Goal: Task Accomplishment & Management: Manage account settings

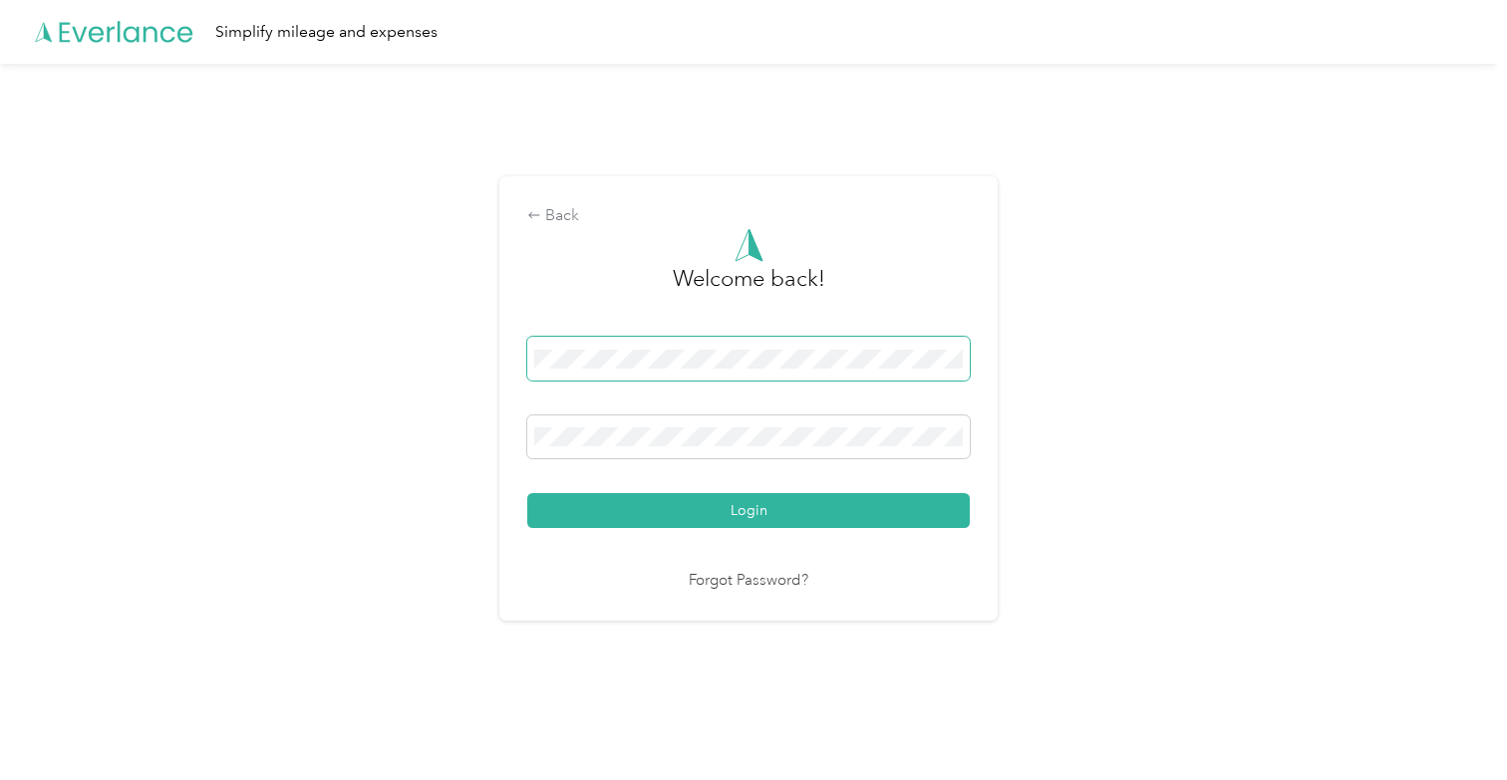
click at [754, 510] on button "Login" at bounding box center [748, 510] width 443 height 35
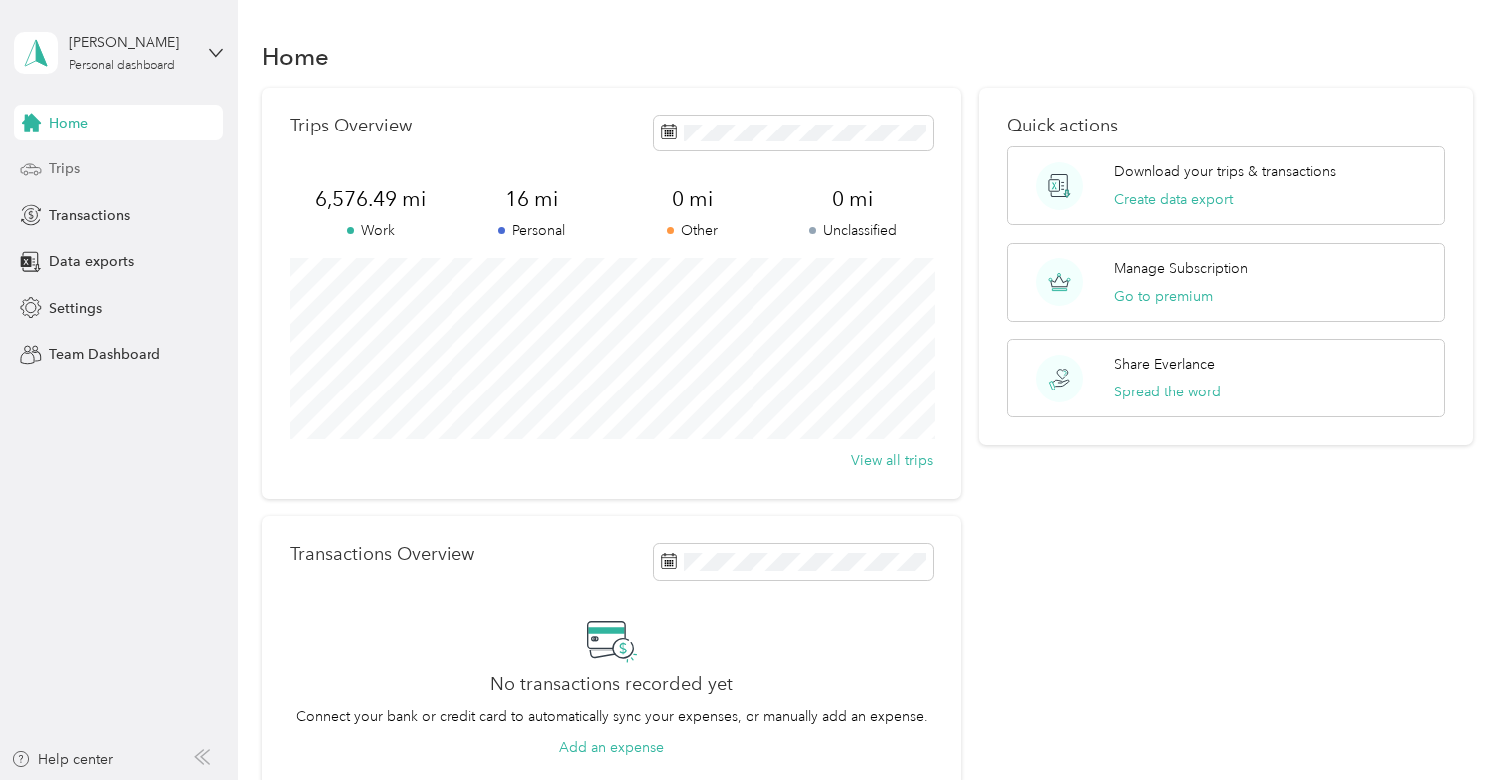
click at [87, 165] on div "Trips" at bounding box center [118, 169] width 209 height 36
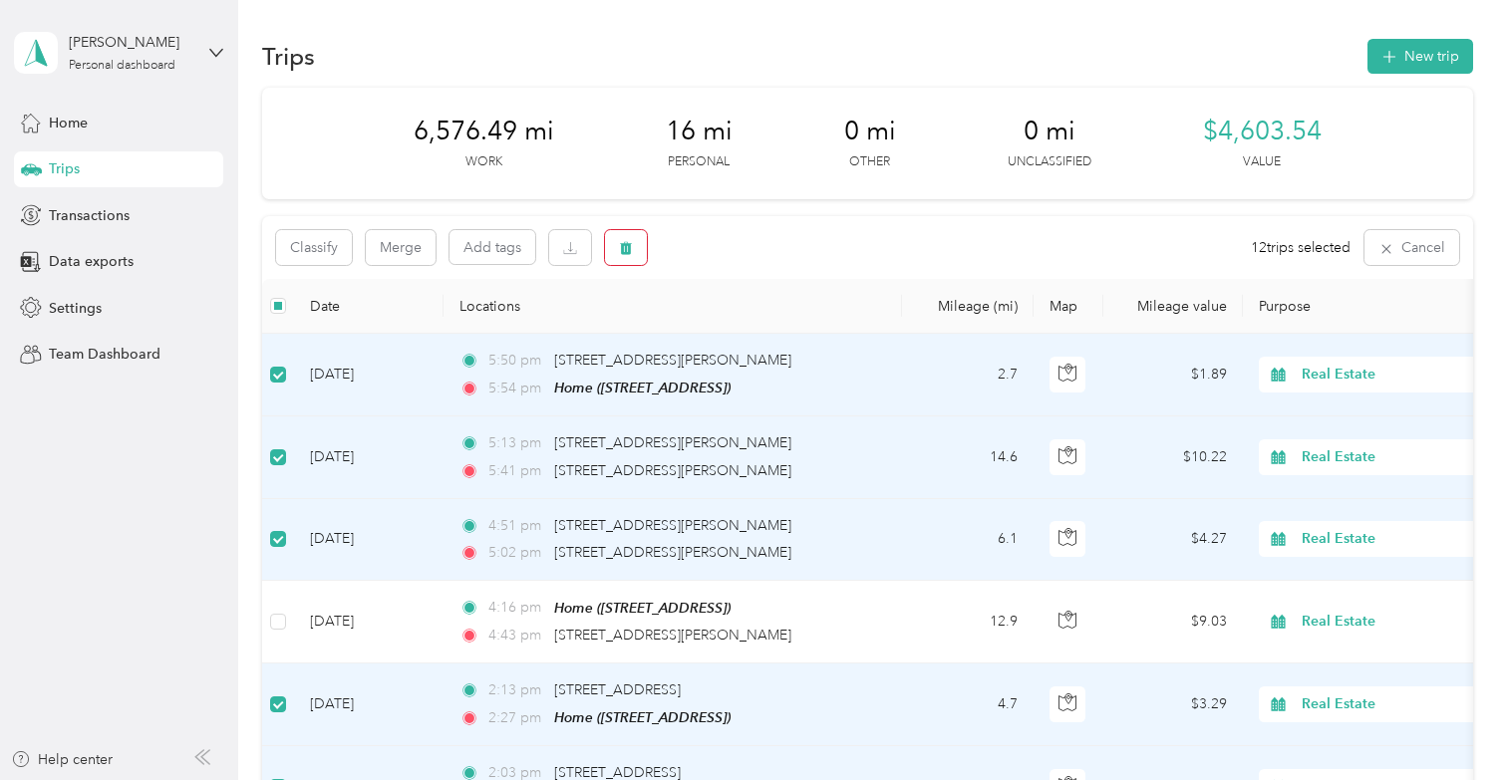
click at [633, 239] on span "button" at bounding box center [626, 247] width 14 height 17
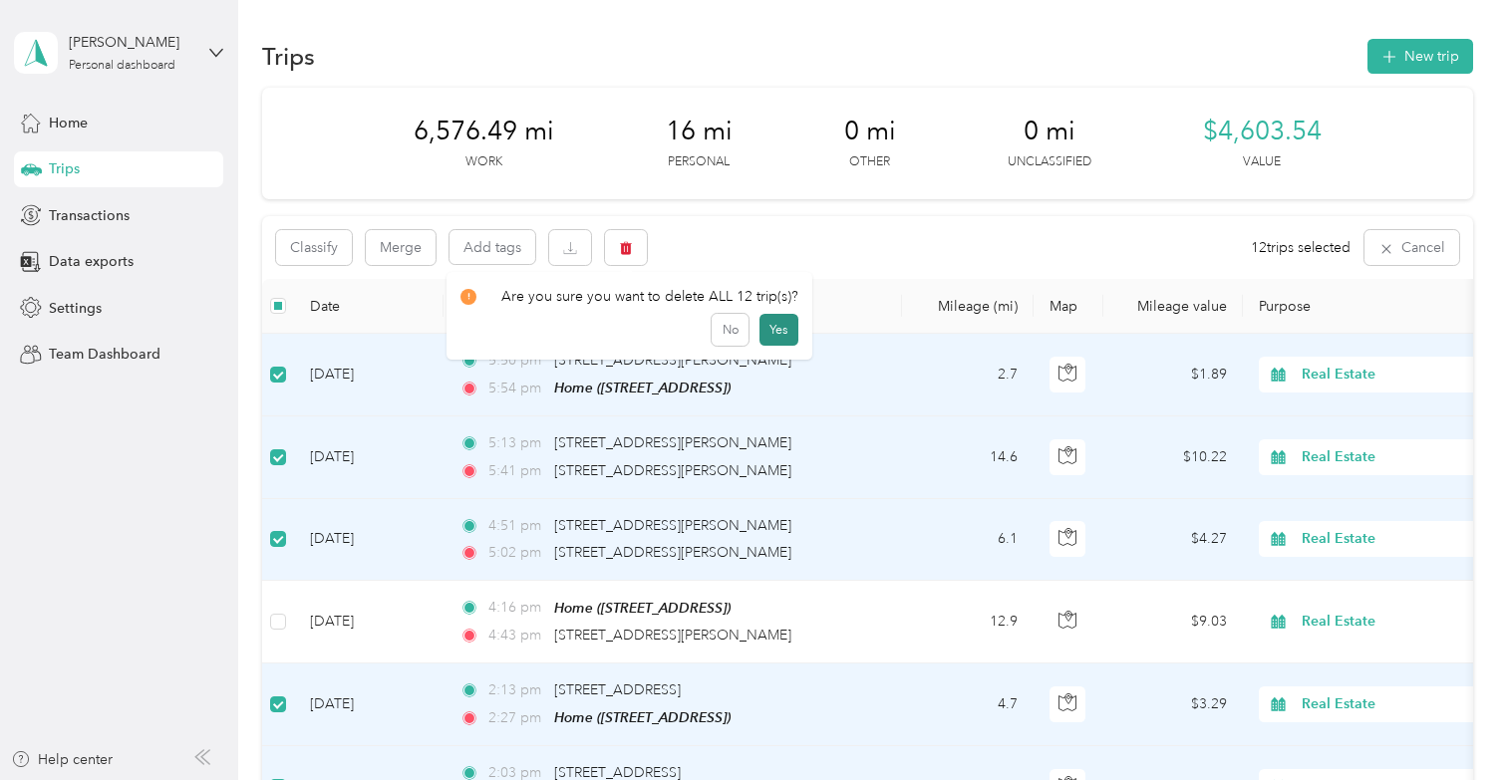
click at [780, 332] on button "Yes" at bounding box center [778, 330] width 39 height 32
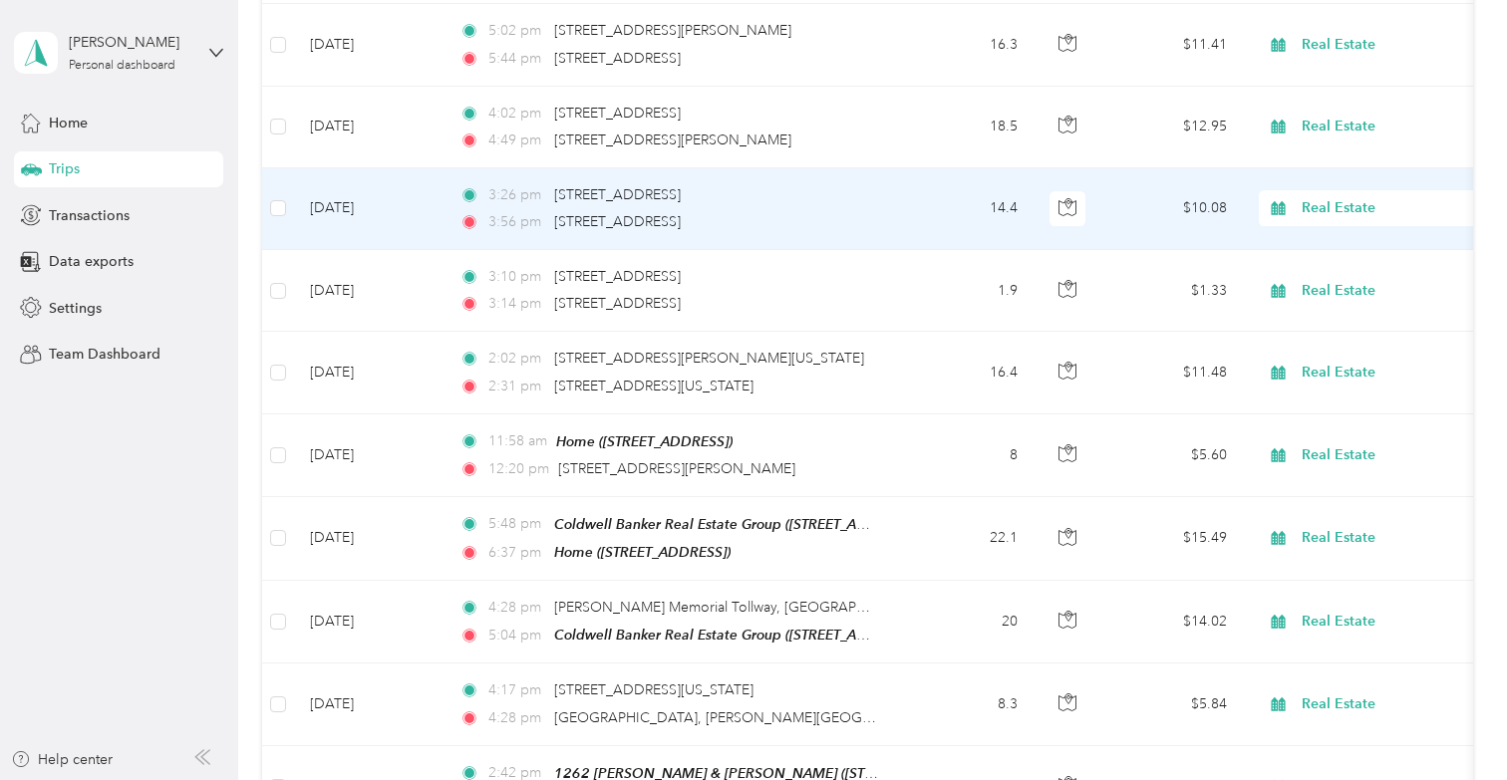
scroll to position [413, 0]
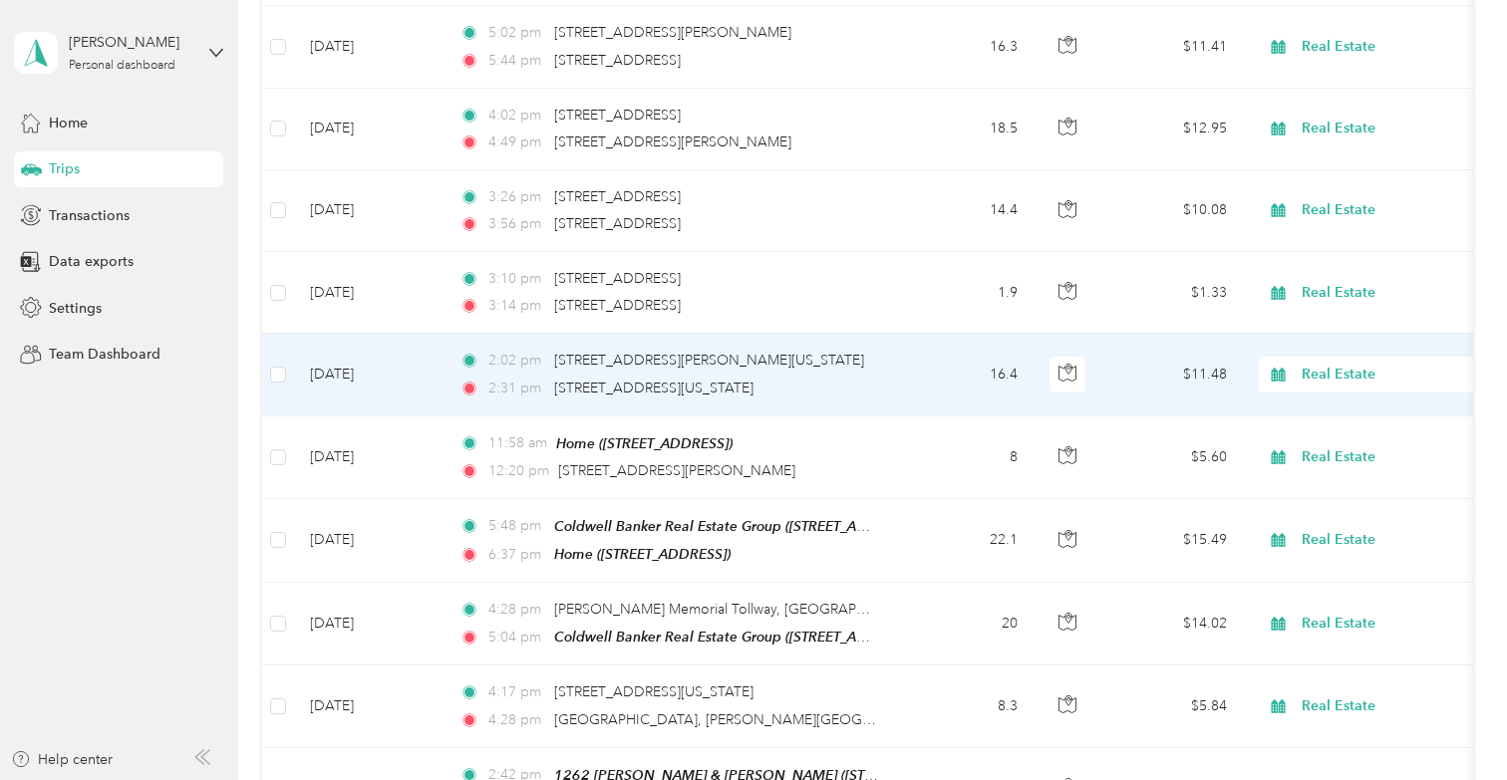
click at [948, 379] on td "16.4" at bounding box center [968, 375] width 132 height 82
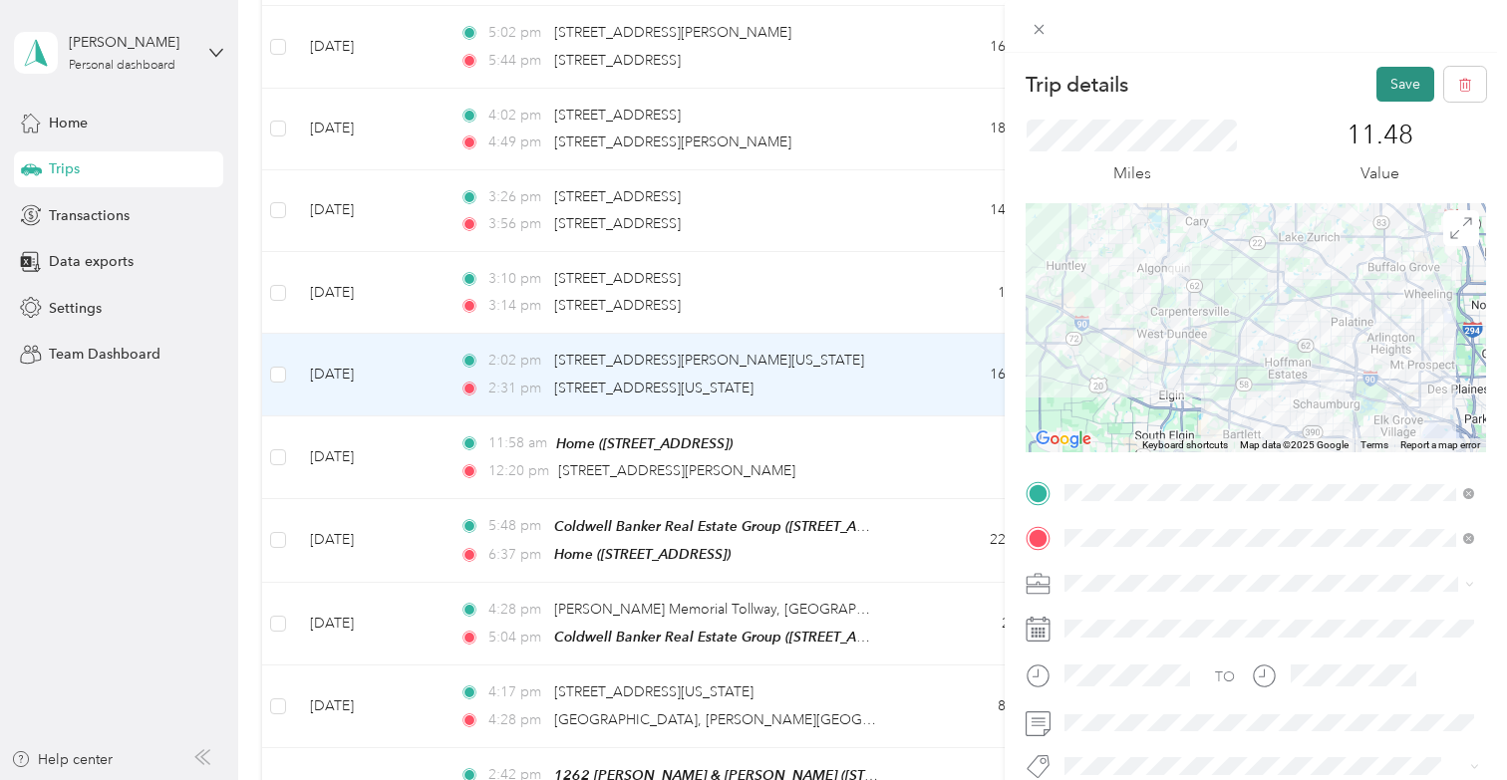
click at [1394, 76] on button "Save" at bounding box center [1405, 84] width 58 height 35
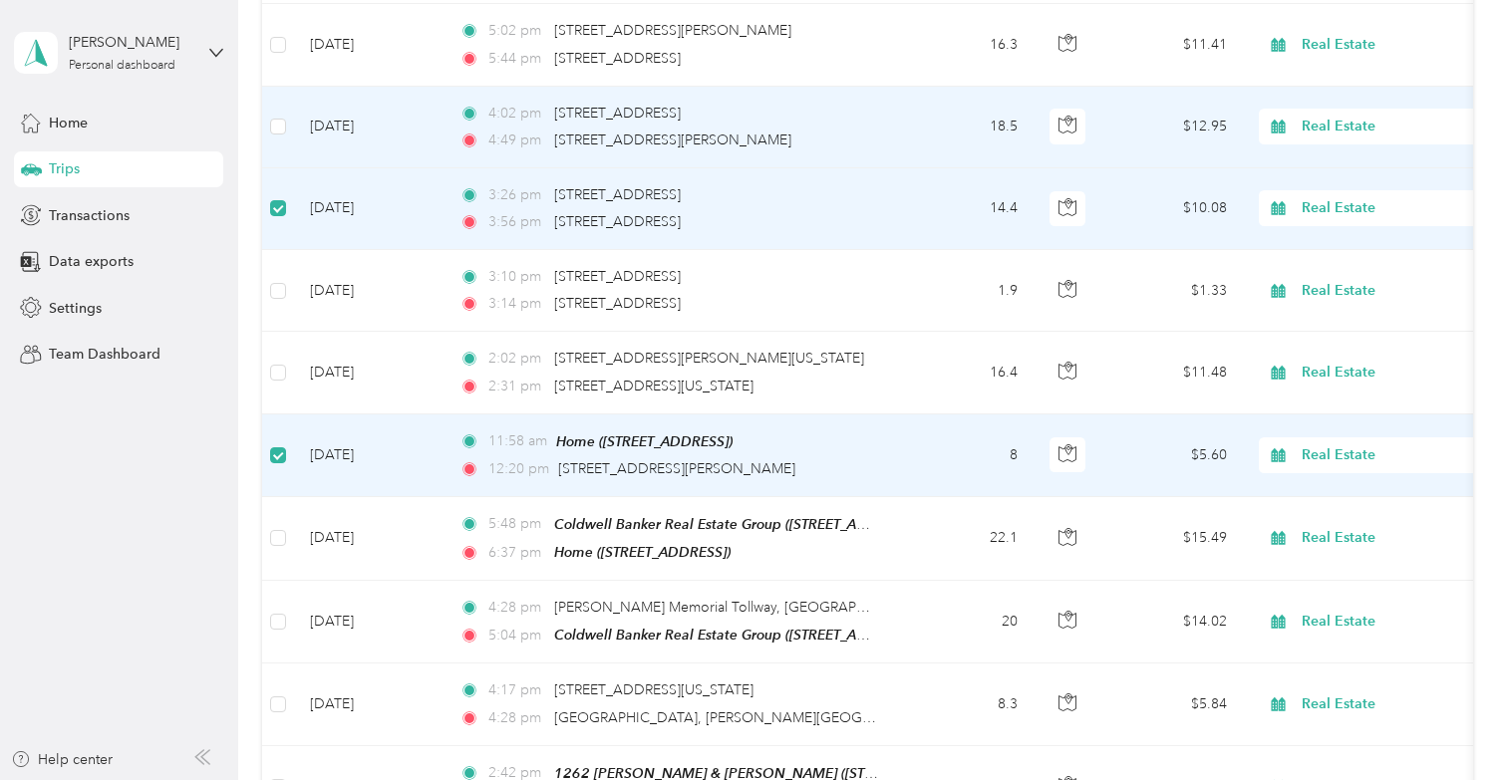
click at [275, 139] on td at bounding box center [278, 128] width 32 height 82
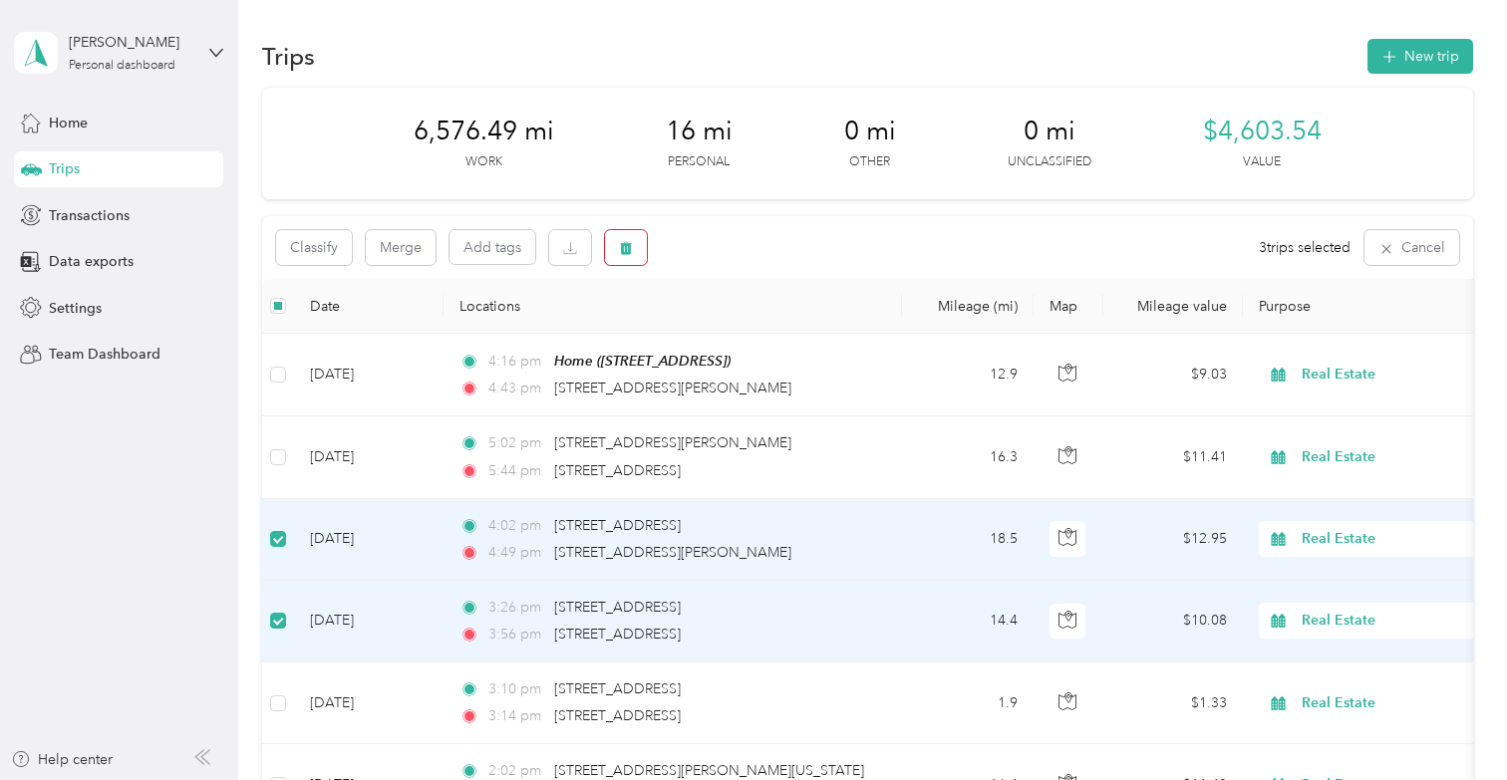
click at [631, 237] on button "button" at bounding box center [626, 247] width 42 height 35
click at [773, 330] on button "Yes" at bounding box center [775, 330] width 39 height 32
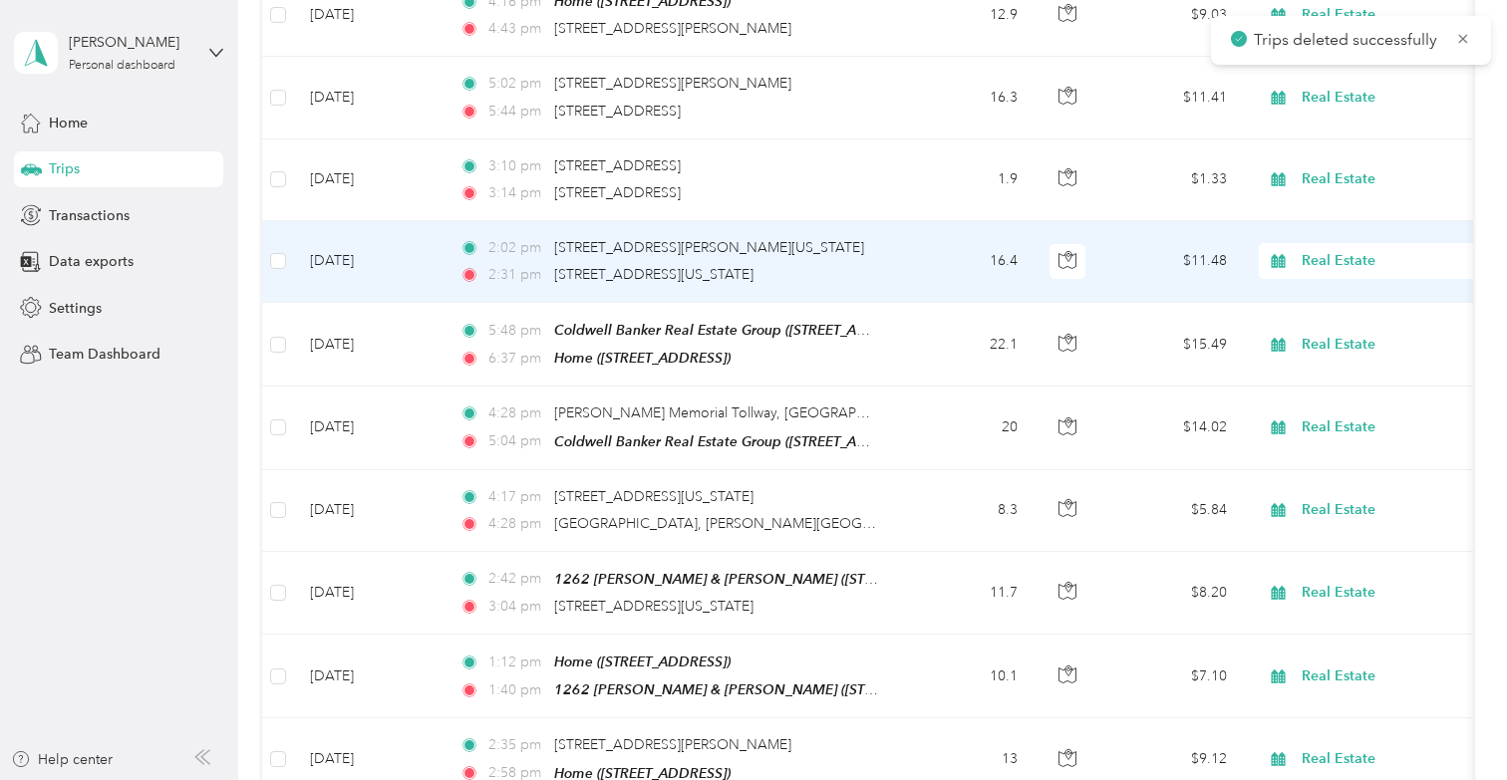
scroll to position [323, 0]
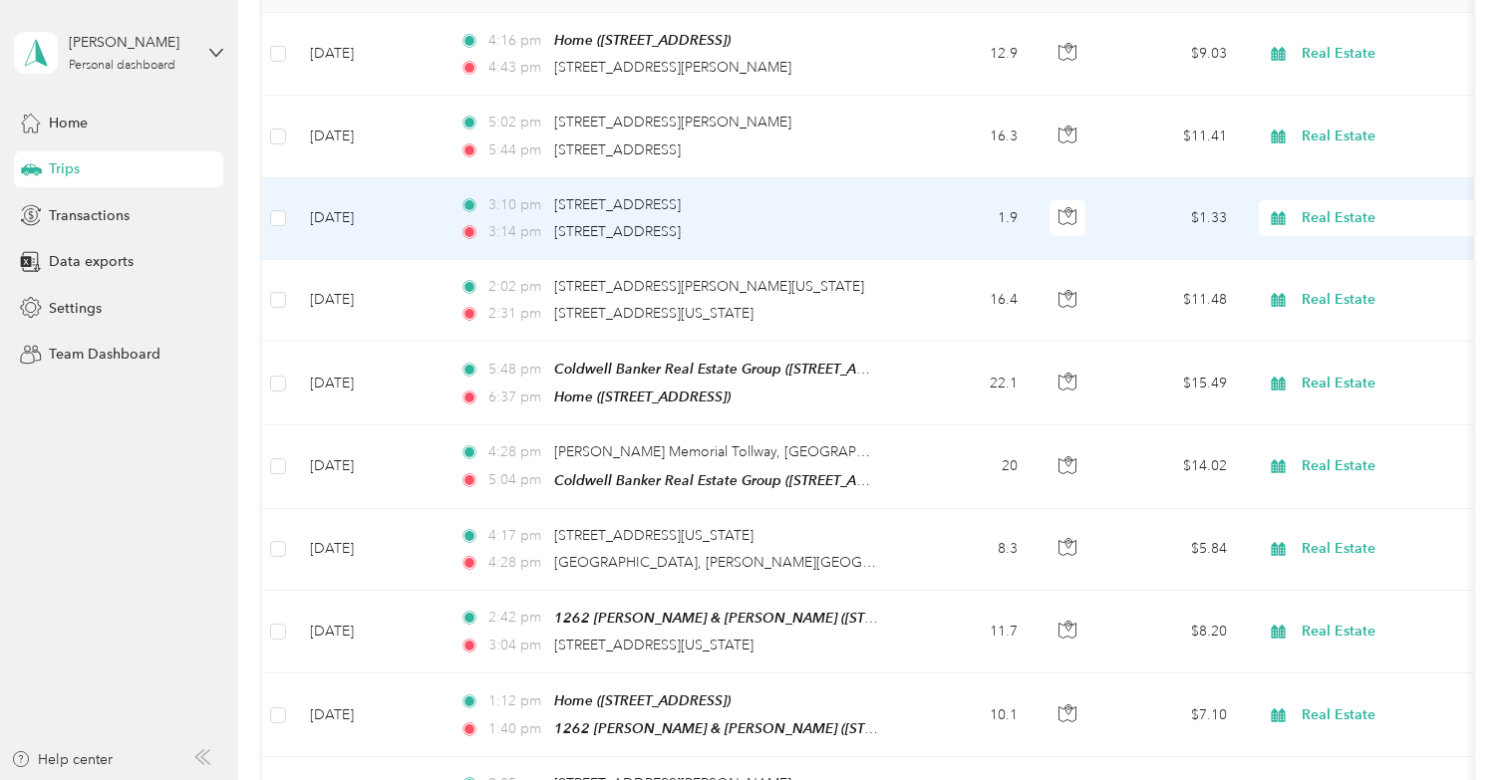
click at [927, 224] on td "1.9" at bounding box center [968, 219] width 132 height 82
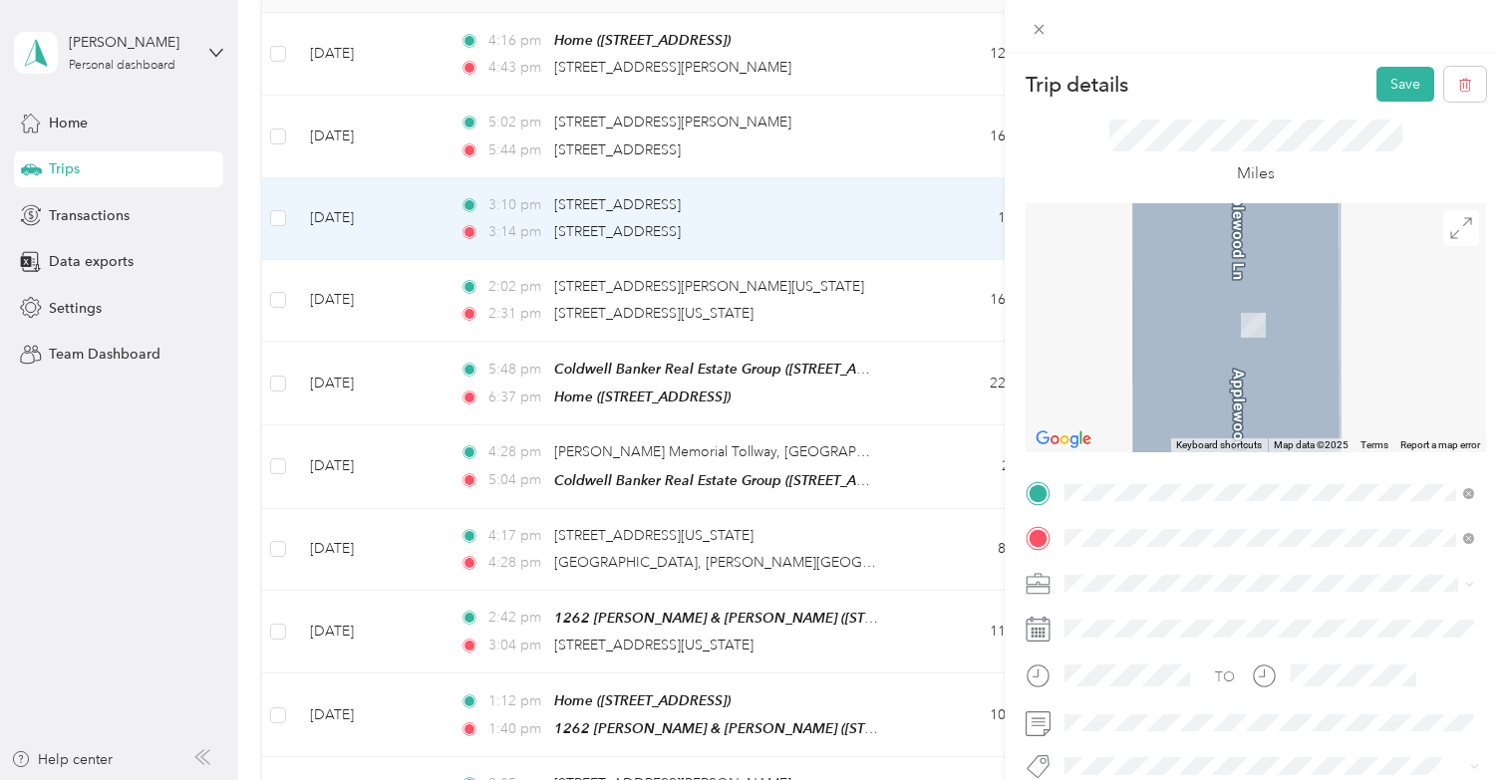
click at [1140, 310] on div "[STREET_ADDRESS][PERSON_NAME][US_STATE]" at bounding box center [1269, 296] width 396 height 27
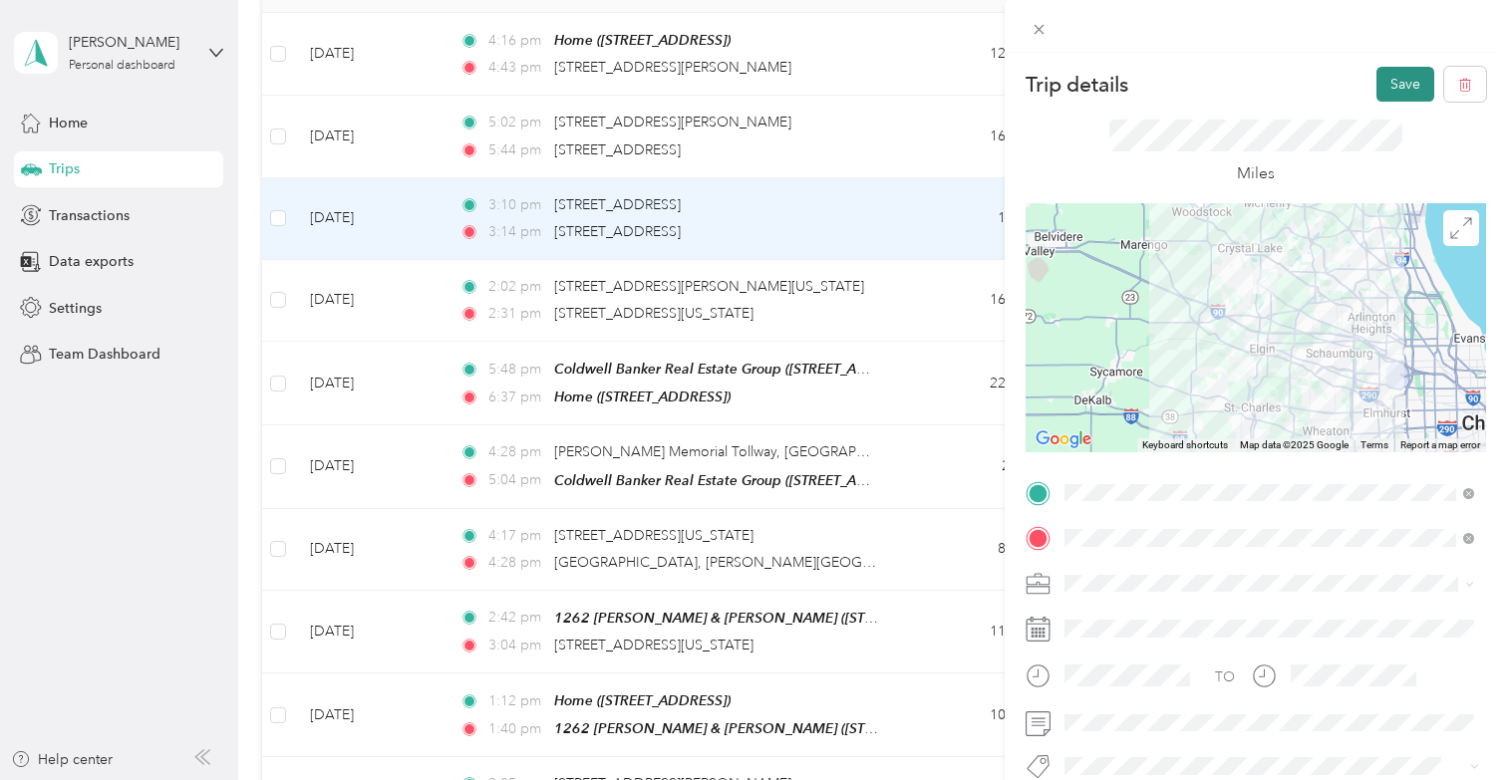
click at [1396, 82] on button "Save" at bounding box center [1405, 84] width 58 height 35
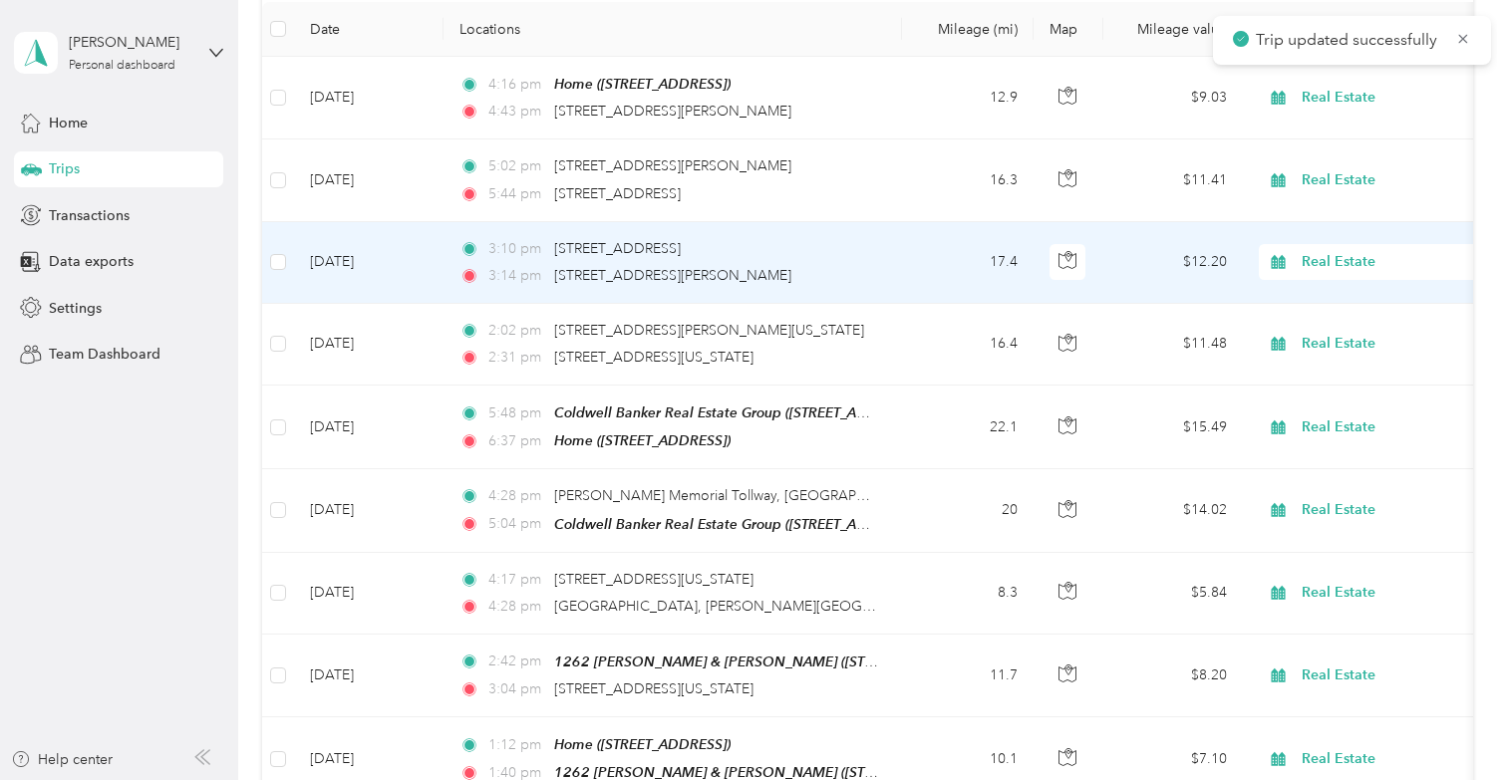
scroll to position [257, 0]
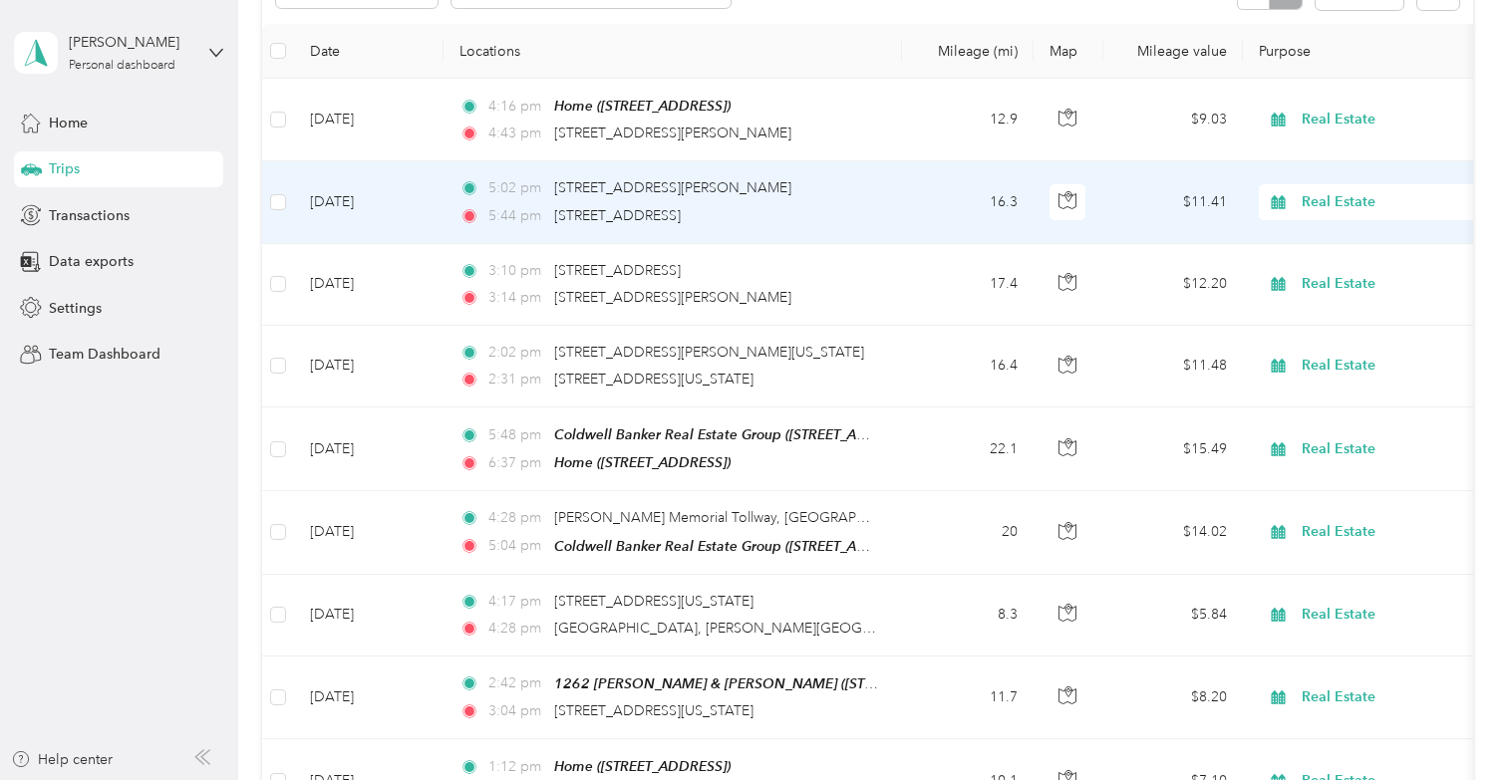
click at [937, 206] on td "16.3" at bounding box center [968, 202] width 132 height 82
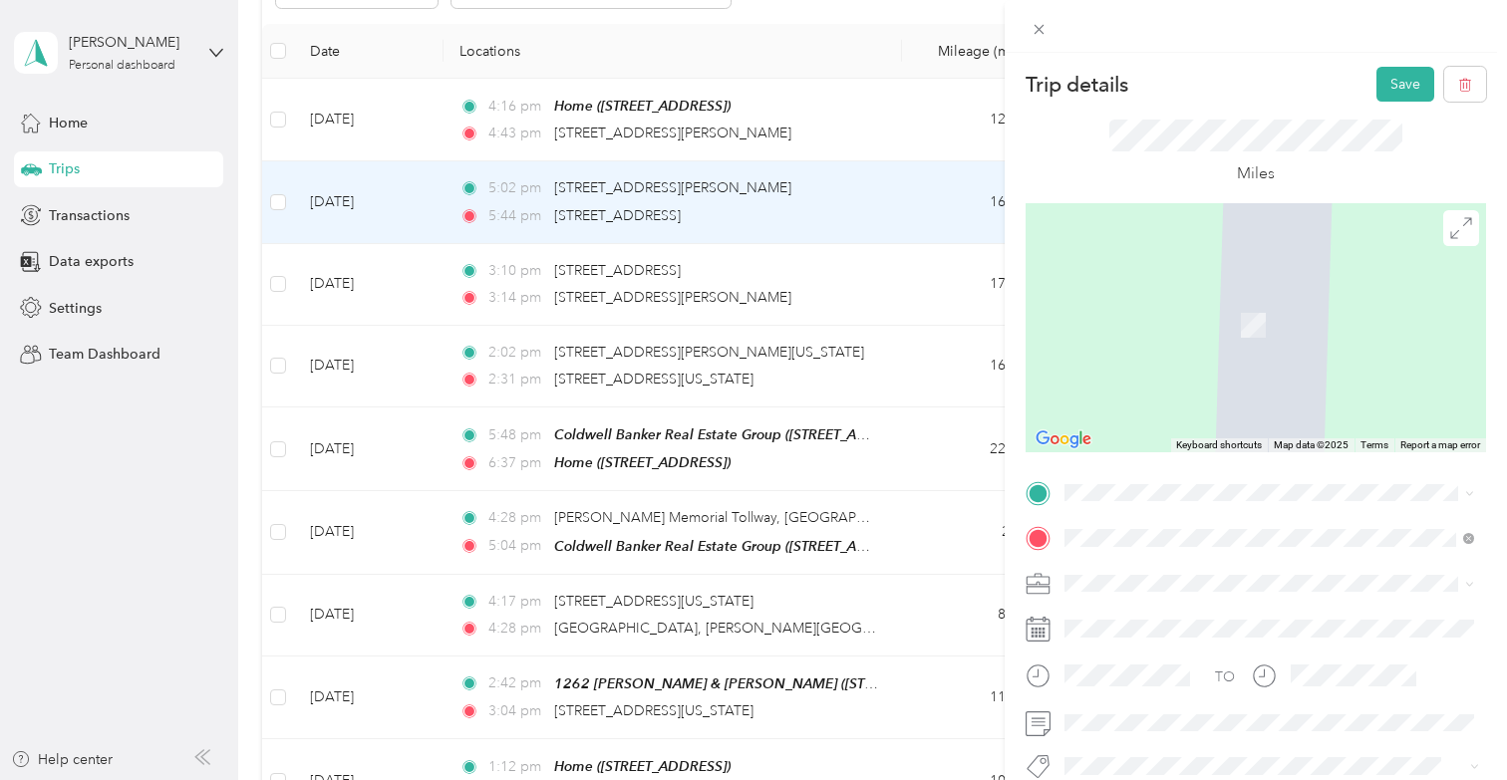
click at [1172, 572] on span "[STREET_ADDRESS][PERSON_NAME][US_STATE]" at bounding box center [1257, 563] width 310 height 18
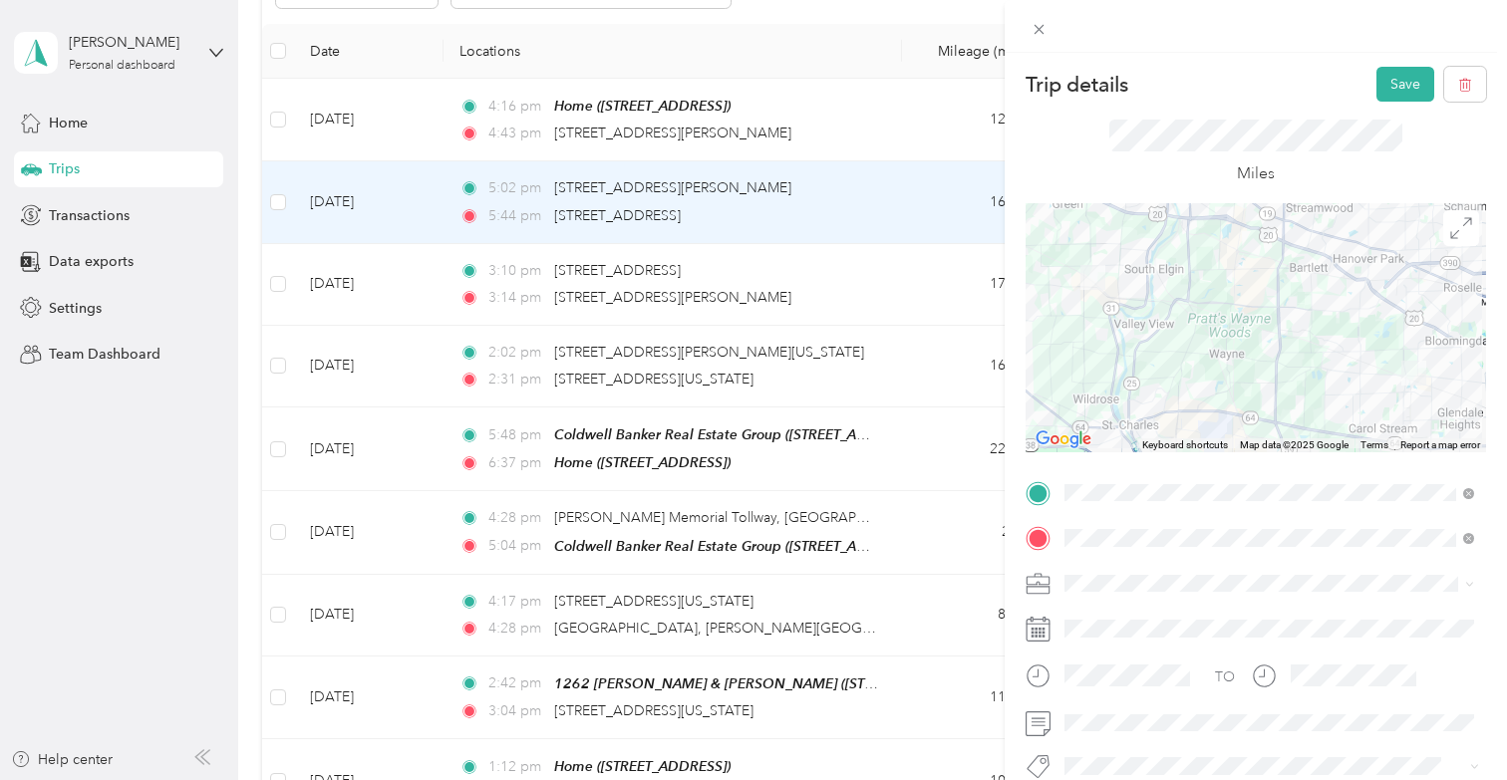
click at [1182, 331] on div "Home [STREET_ADDRESS]" at bounding box center [1269, 314] width 396 height 49
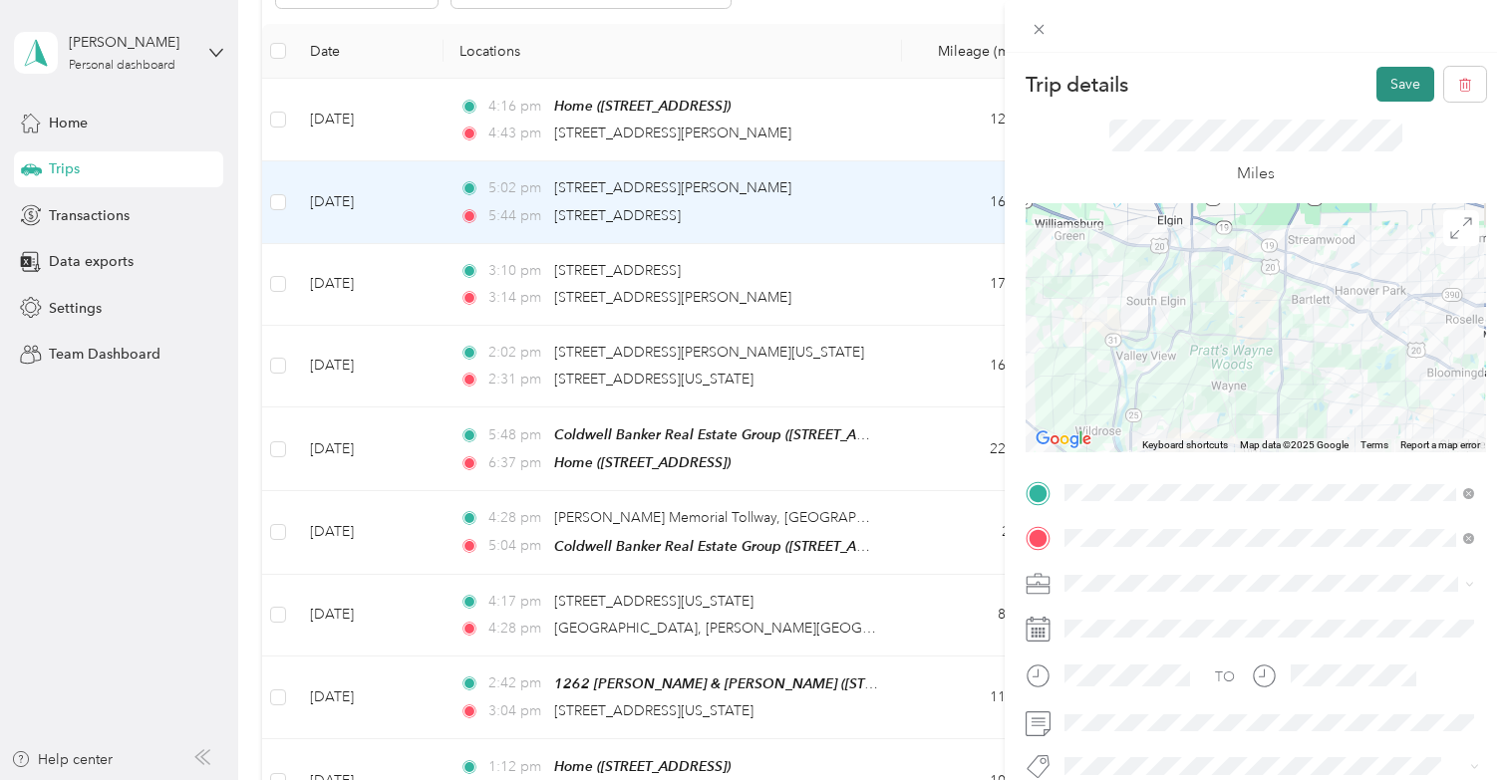
click at [1411, 90] on button "Save" at bounding box center [1405, 84] width 58 height 35
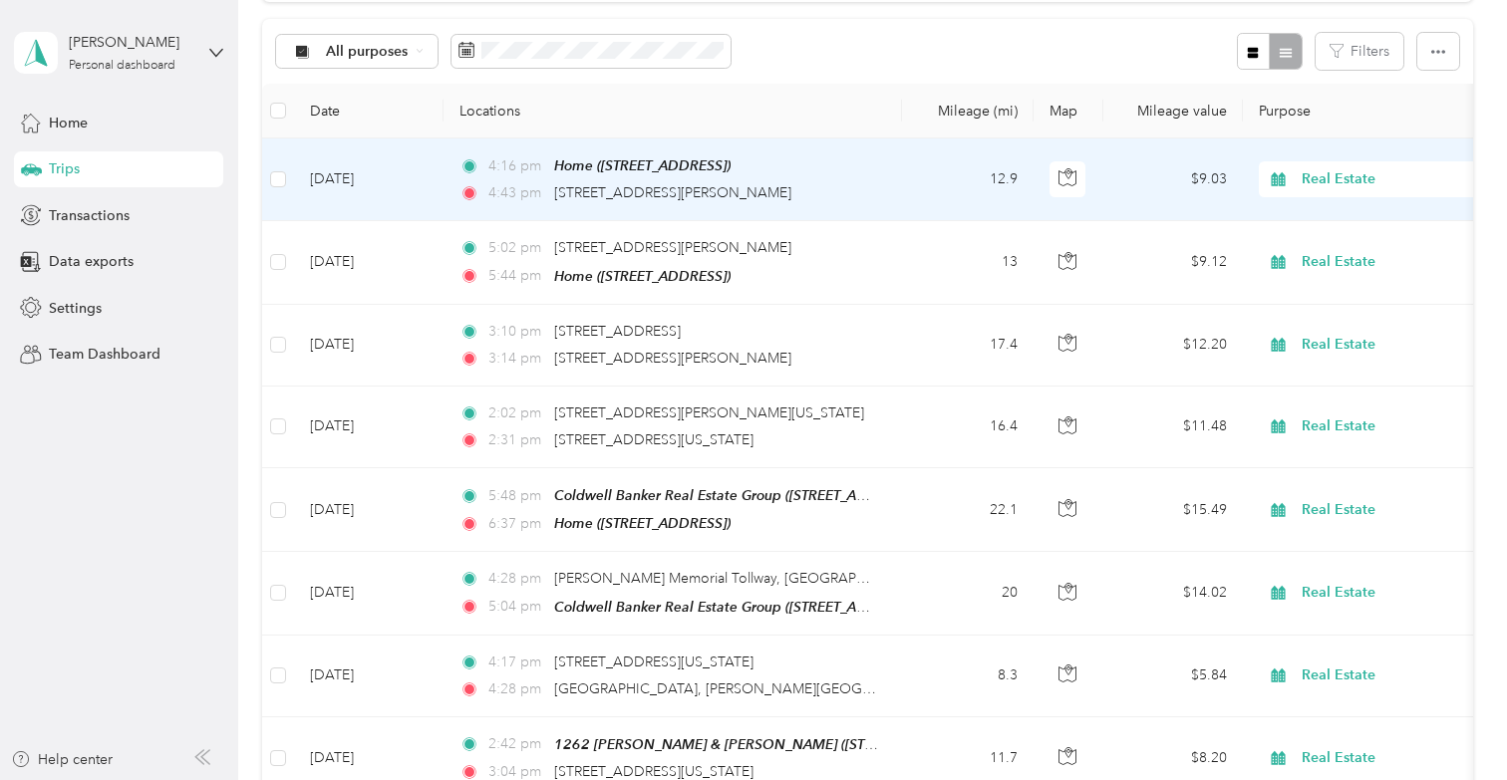
scroll to position [195, 0]
click at [908, 187] on td "12.9" at bounding box center [968, 182] width 132 height 83
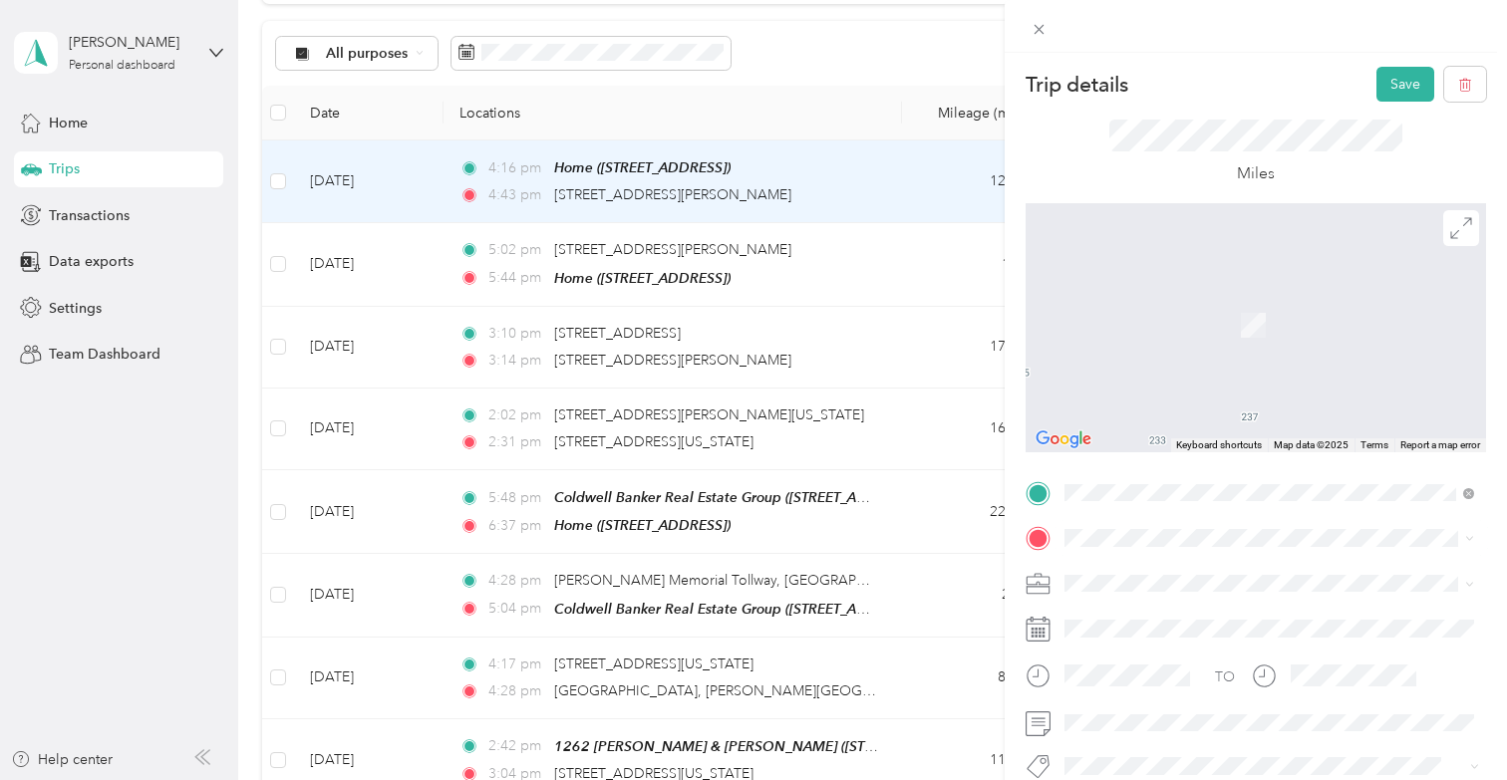
click at [1214, 616] on span "[STREET_ADDRESS][PERSON_NAME][US_STATE]" at bounding box center [1257, 607] width 310 height 18
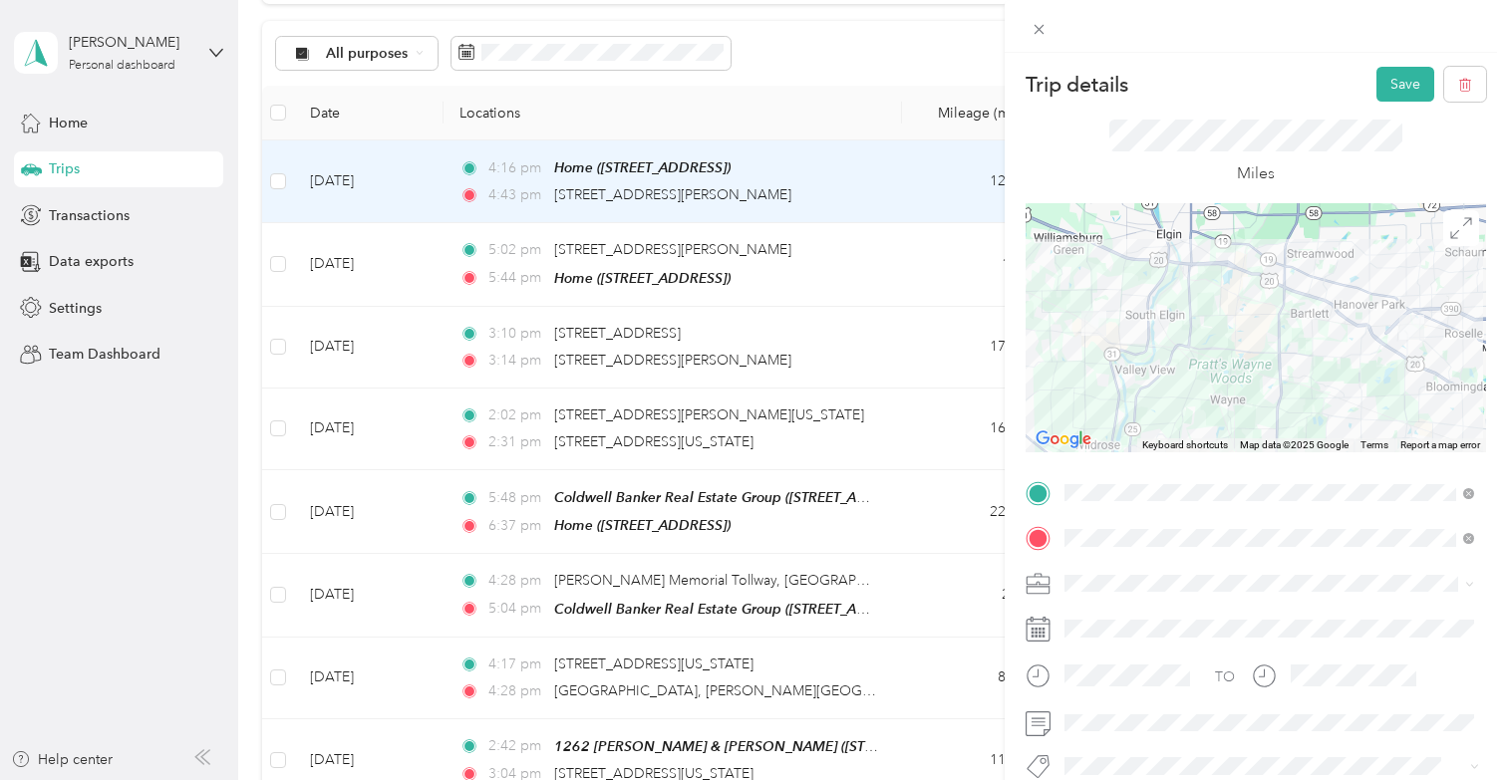
click at [1013, 443] on form "Trip details Save This trip cannot be edited because it is either under review,…" at bounding box center [1256, 490] width 502 height 846
click at [1017, 479] on form "Trip details Save This trip cannot be edited because it is either under review,…" at bounding box center [1256, 490] width 502 height 846
click at [1398, 81] on button "Save" at bounding box center [1405, 84] width 58 height 35
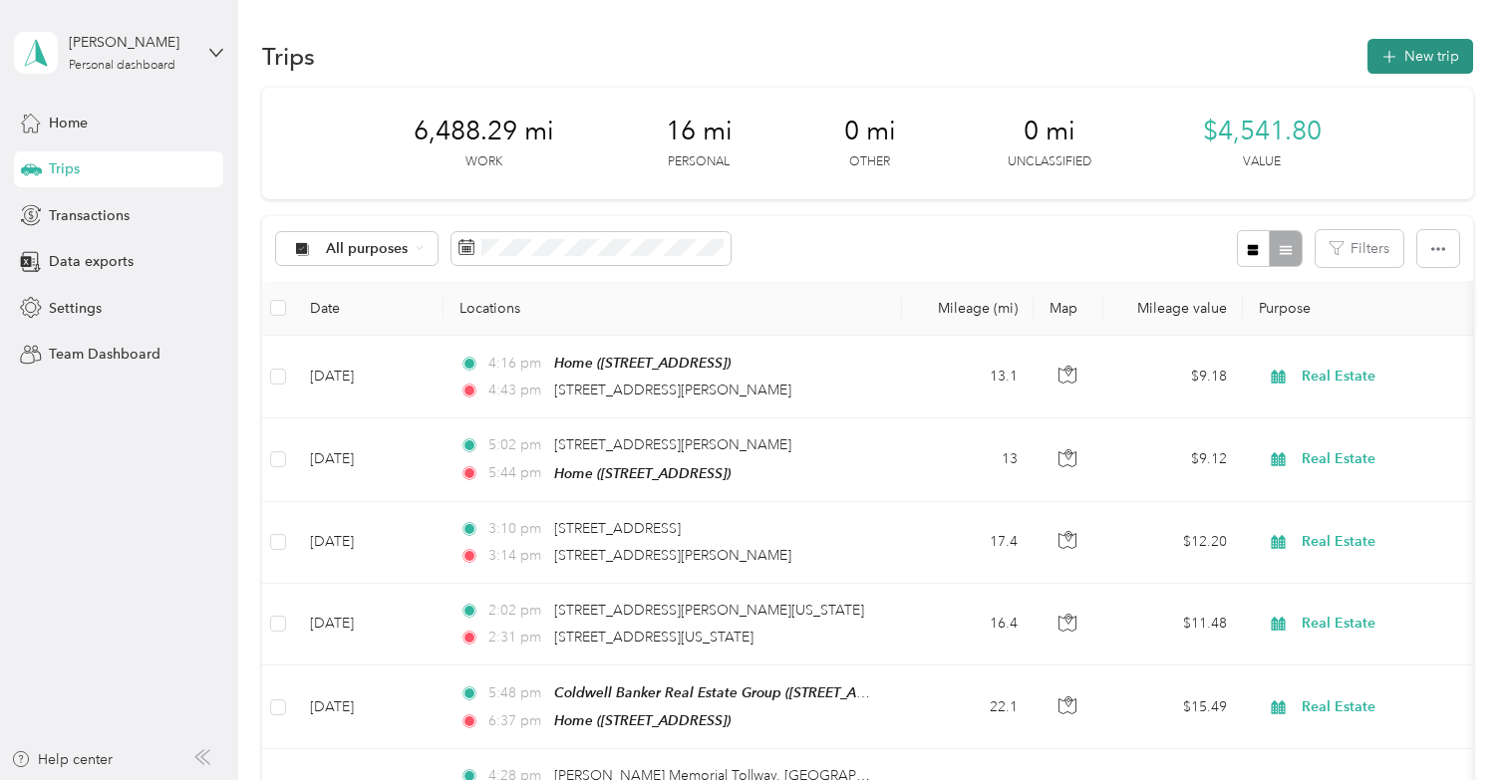
click at [1437, 53] on button "New trip" at bounding box center [1420, 56] width 106 height 35
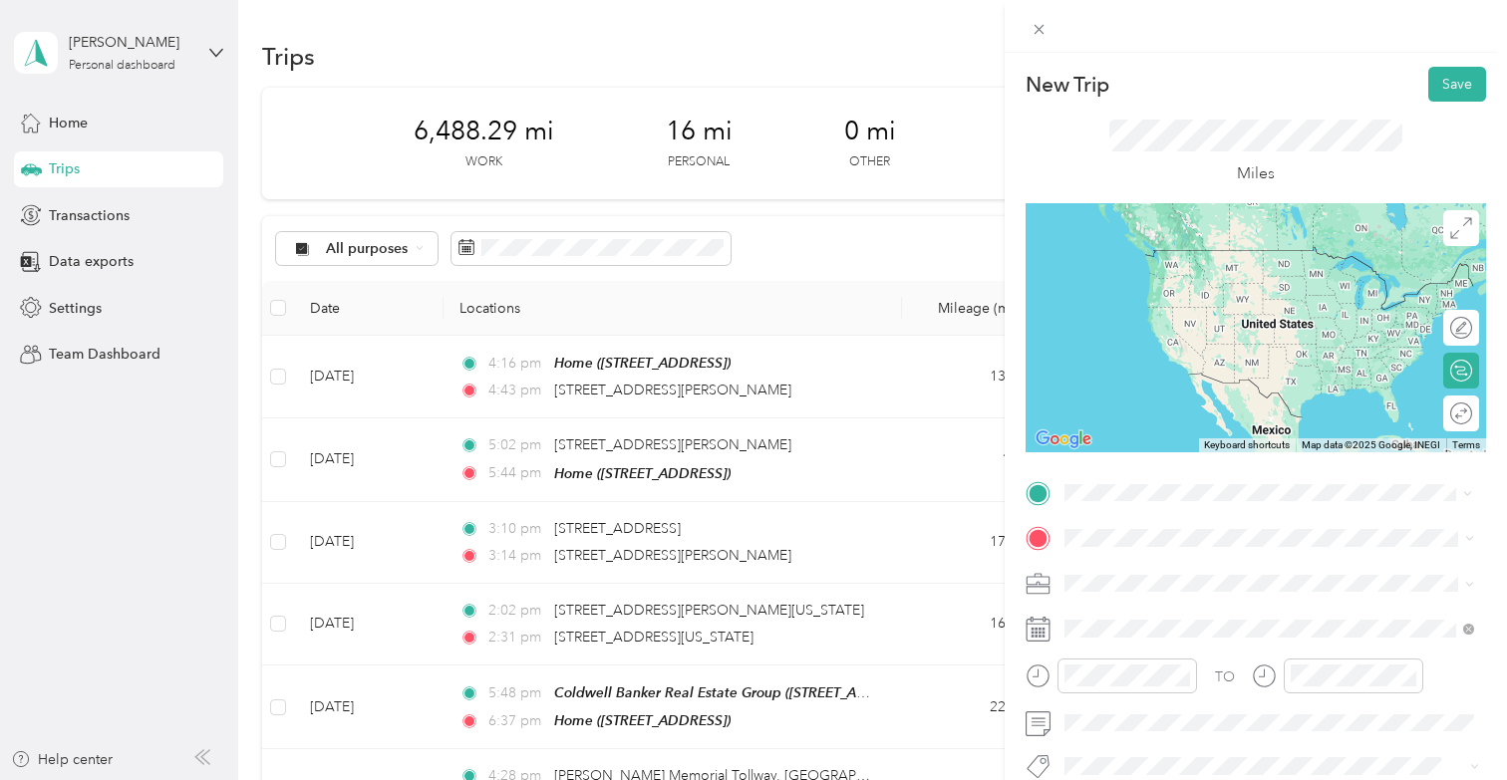
click at [1133, 259] on span "[STREET_ADDRESS][PERSON_NAME][US_STATE]" at bounding box center [1257, 250] width 310 height 18
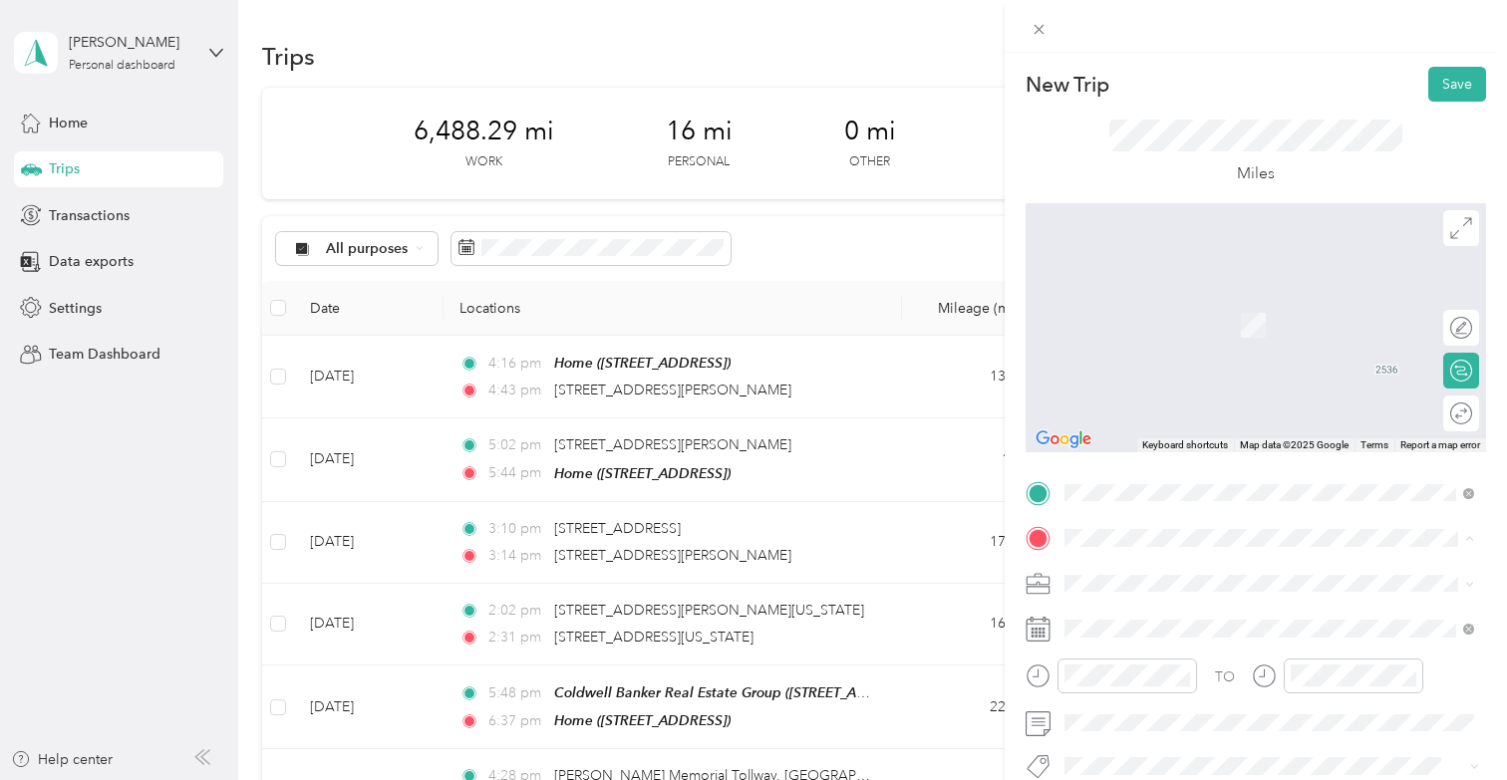
click at [1124, 304] on strong "Home" at bounding box center [1121, 302] width 39 height 18
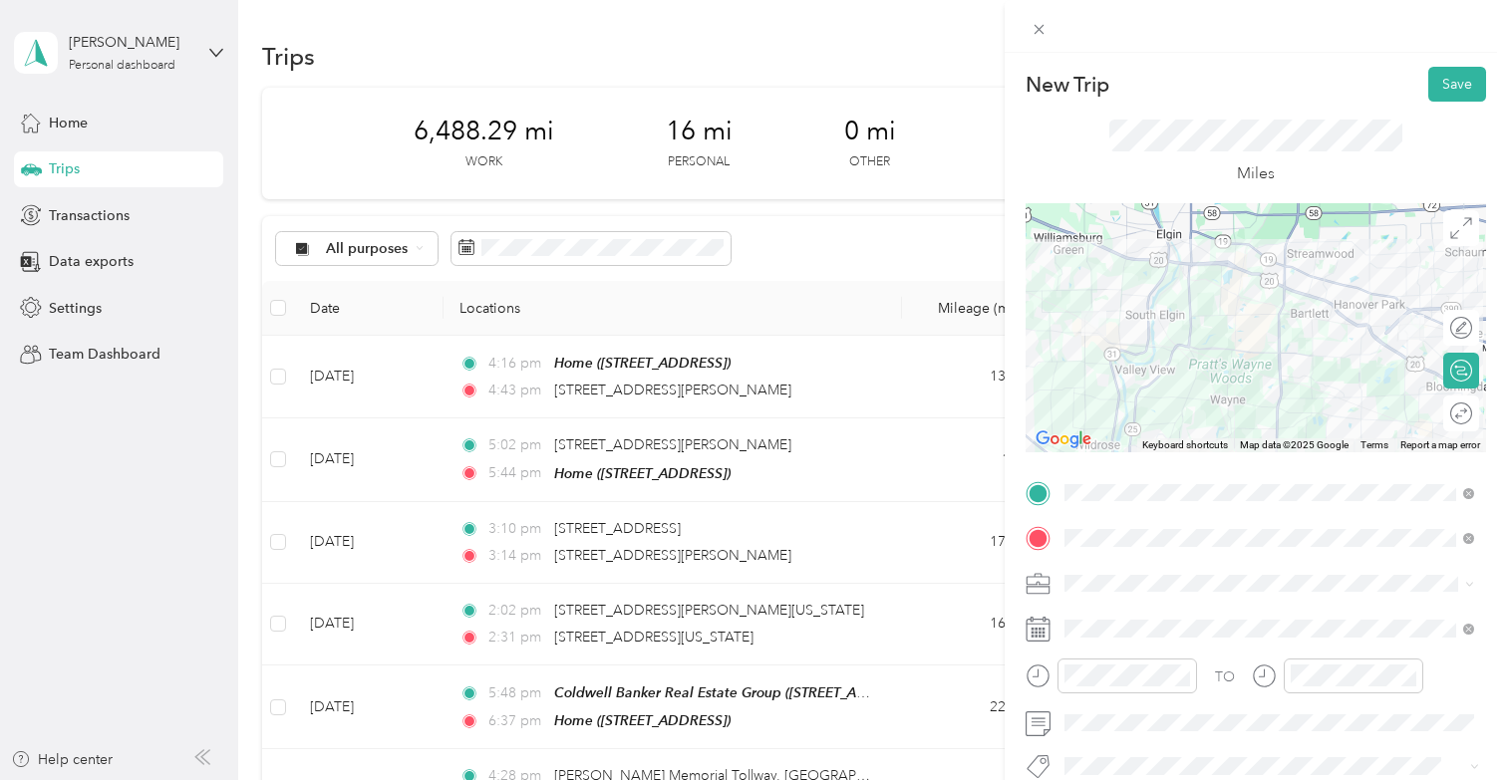
click at [1112, 570] on span at bounding box center [1272, 584] width 429 height 32
click at [1120, 372] on div "Real Estate" at bounding box center [1269, 373] width 396 height 21
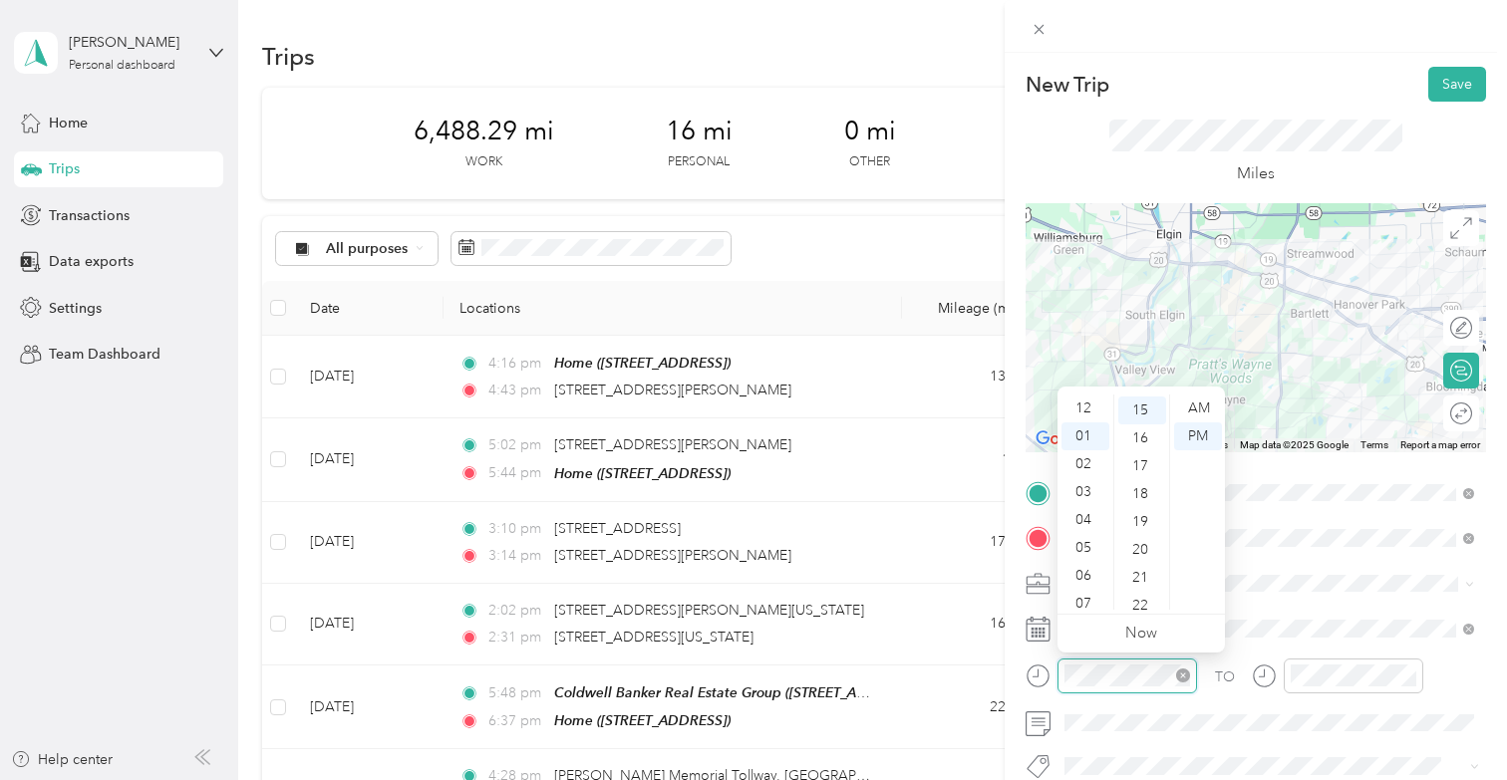
scroll to position [26, 0]
click at [1086, 523] on div "05" at bounding box center [1085, 522] width 48 height 28
click at [1148, 410] on div "00" at bounding box center [1142, 409] width 48 height 28
click at [1020, 454] on form "New Trip Save This trip cannot be edited because it is either under review, app…" at bounding box center [1256, 490] width 502 height 846
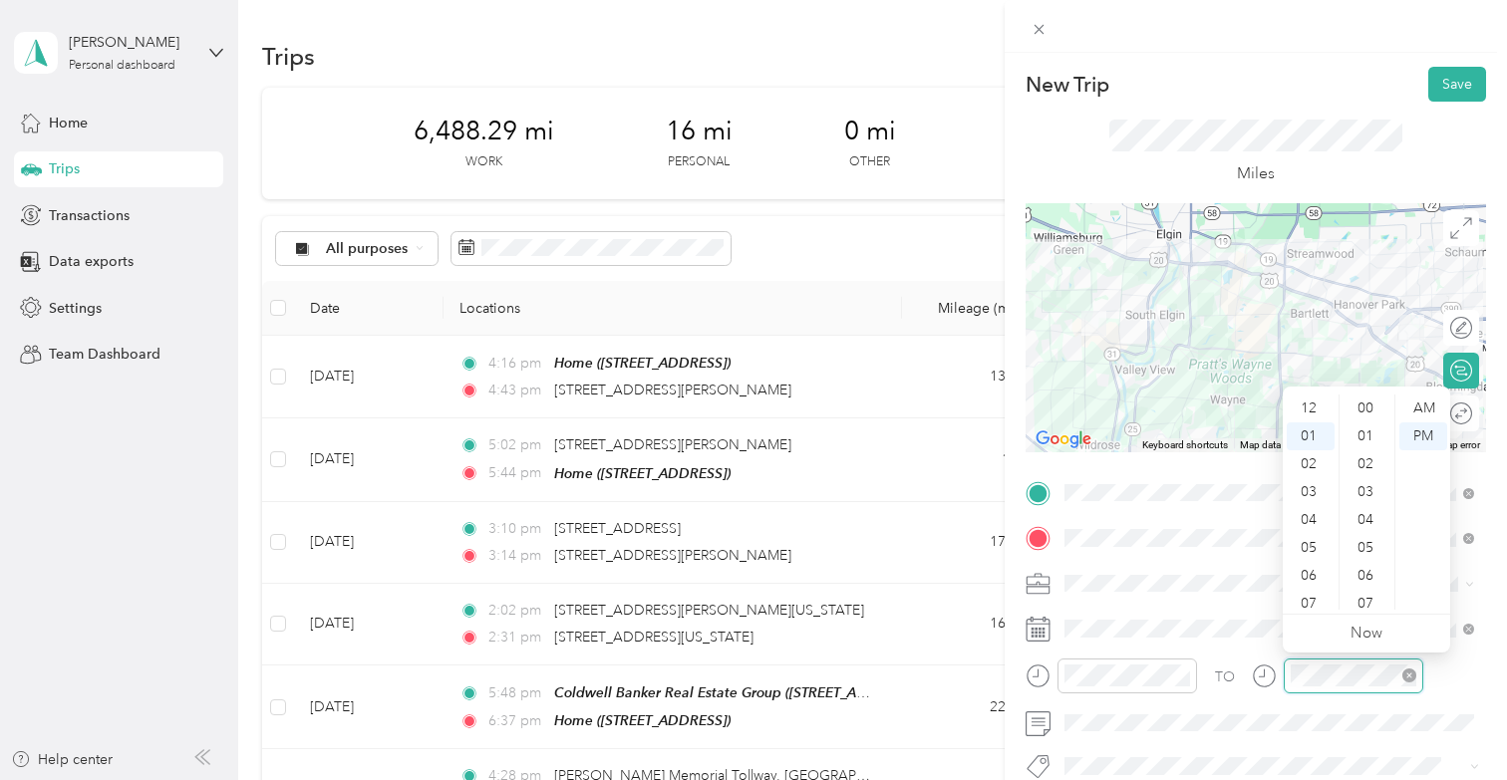
scroll to position [26, 0]
click at [1331, 509] on div "05" at bounding box center [1311, 522] width 48 height 28
click at [1369, 581] on div "30" at bounding box center [1368, 582] width 48 height 28
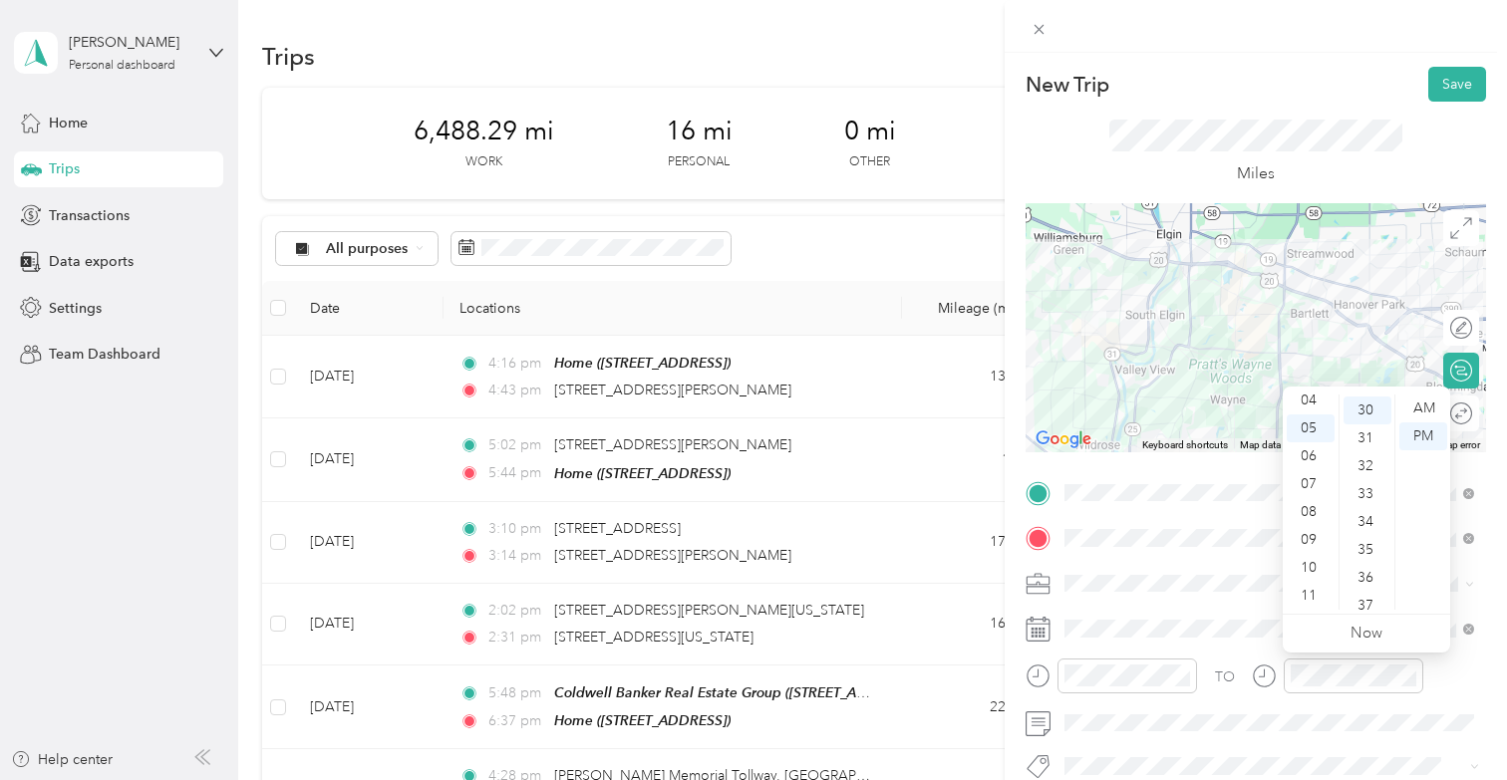
click at [1251, 565] on div "TO Add photo" at bounding box center [1256, 695] width 460 height 437
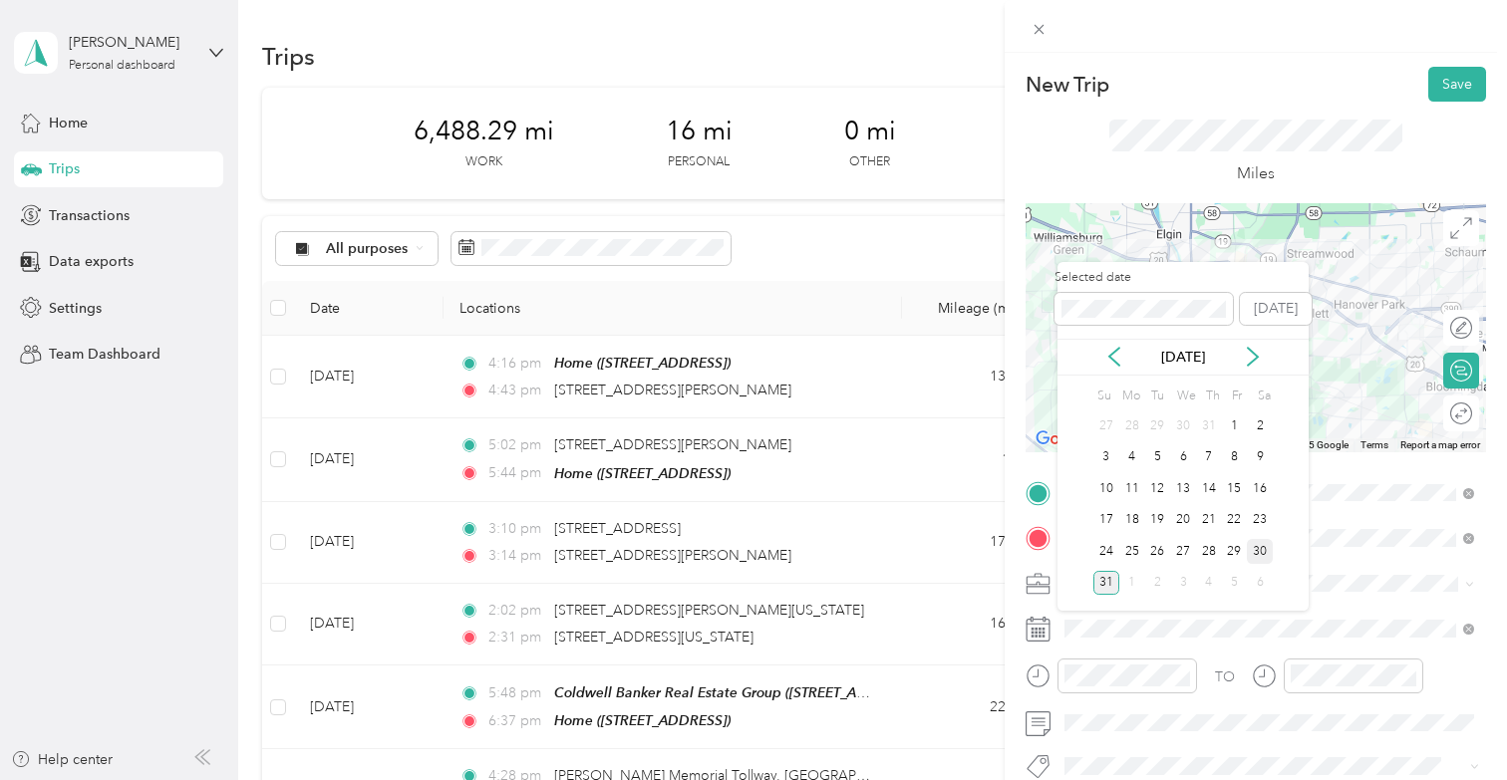
click at [1257, 544] on div "30" at bounding box center [1260, 551] width 26 height 25
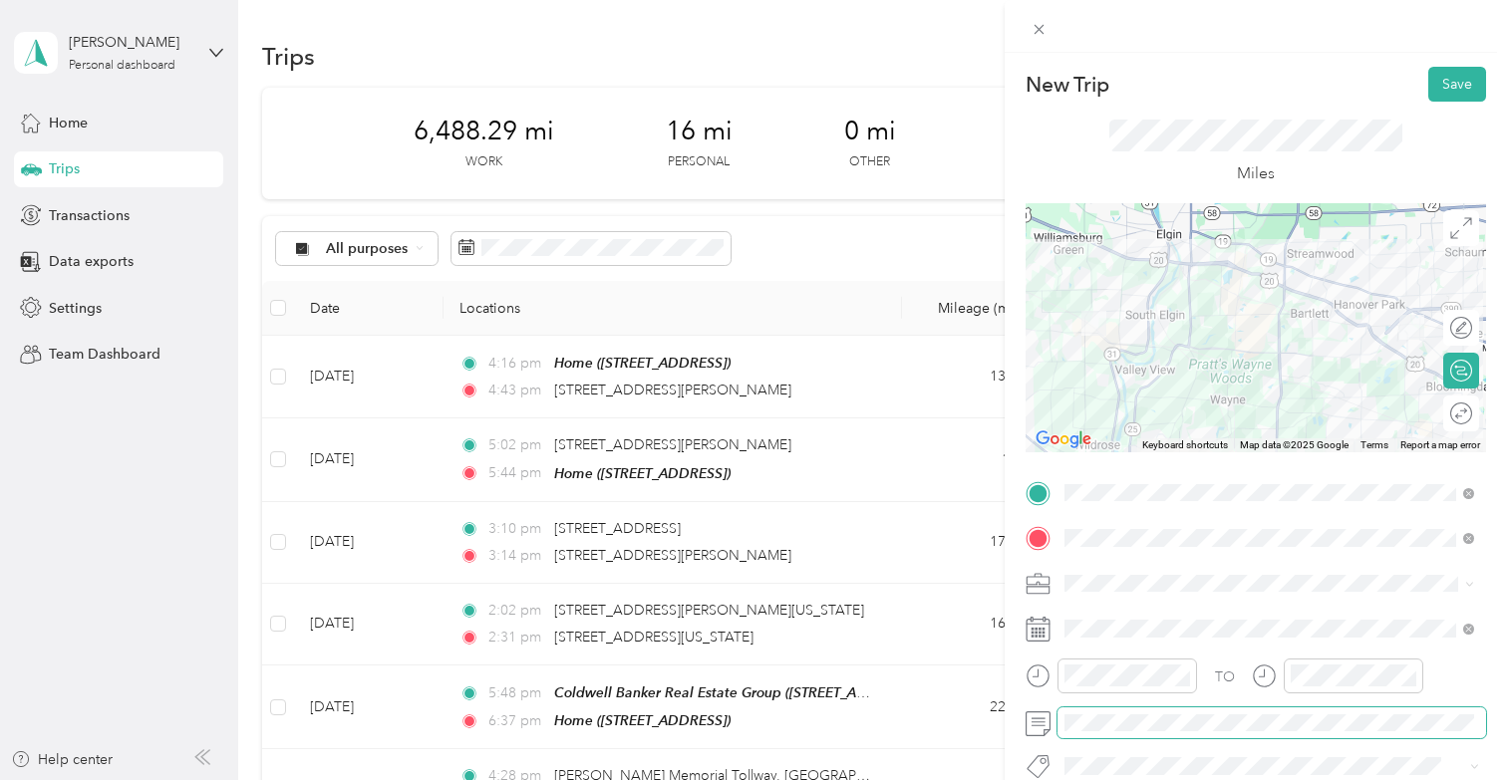
scroll to position [0, 0]
click at [1448, 90] on button "Save" at bounding box center [1457, 84] width 58 height 35
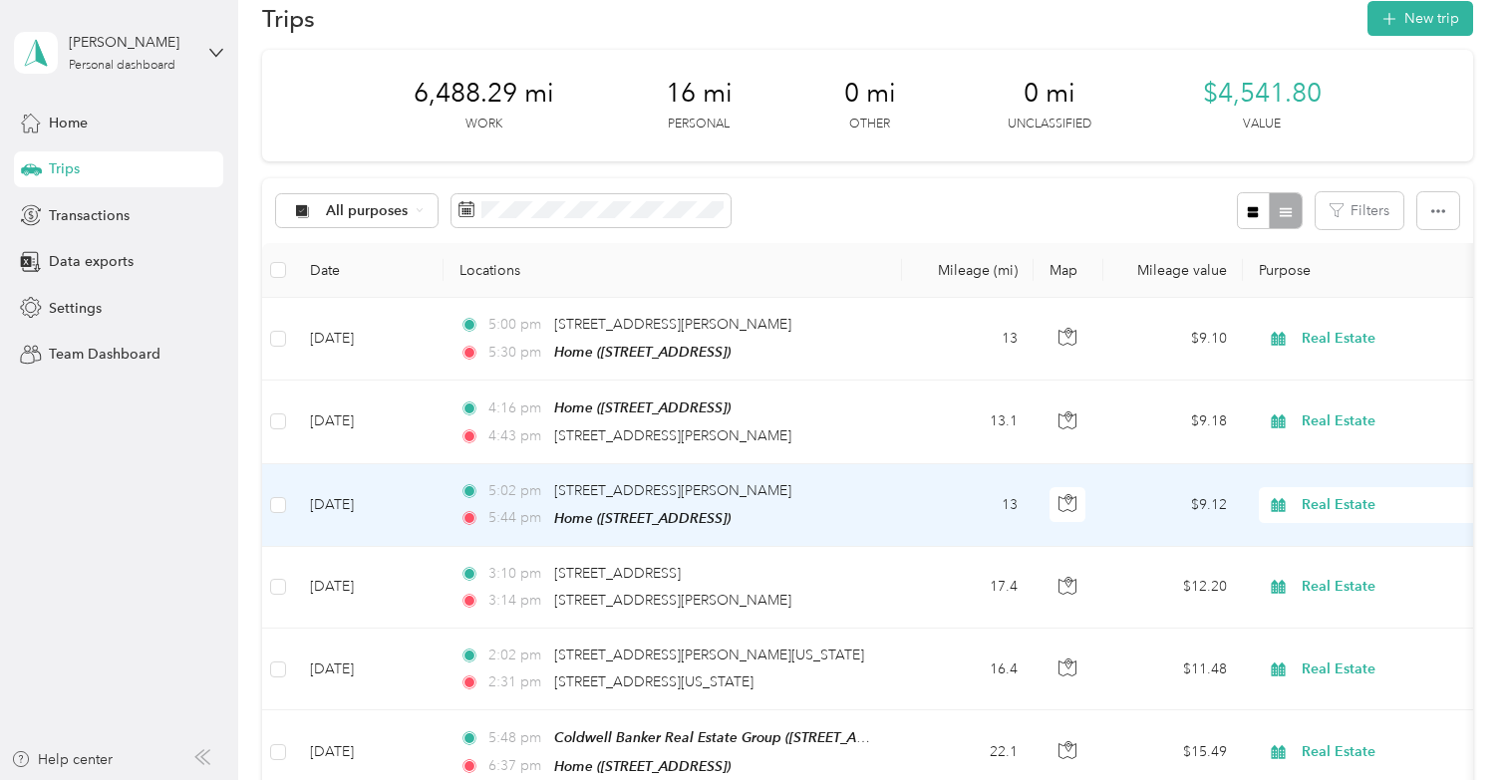
scroll to position [11, 0]
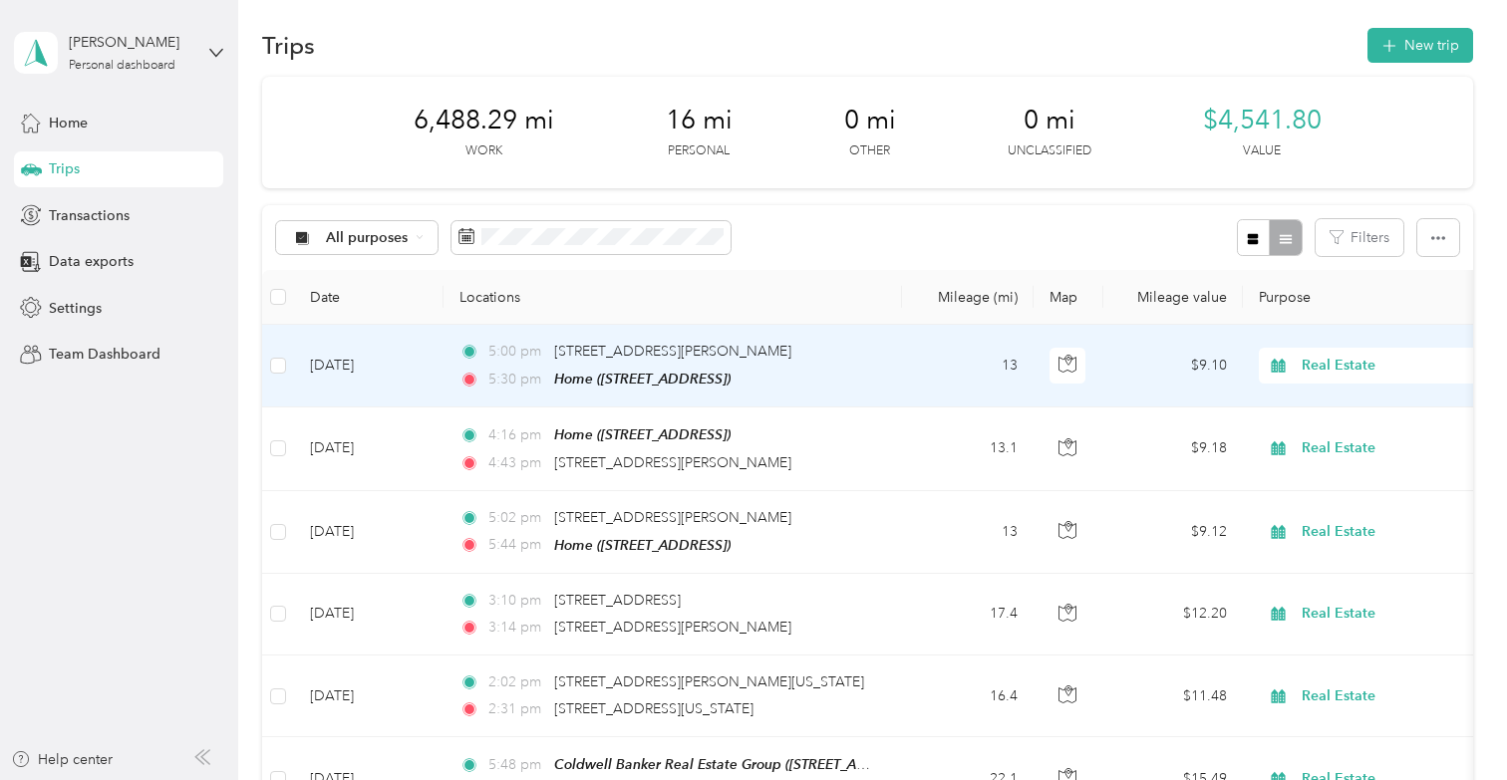
click at [838, 376] on div "5:30 pm Home ([STREET_ADDRESS])" at bounding box center [668, 379] width 419 height 23
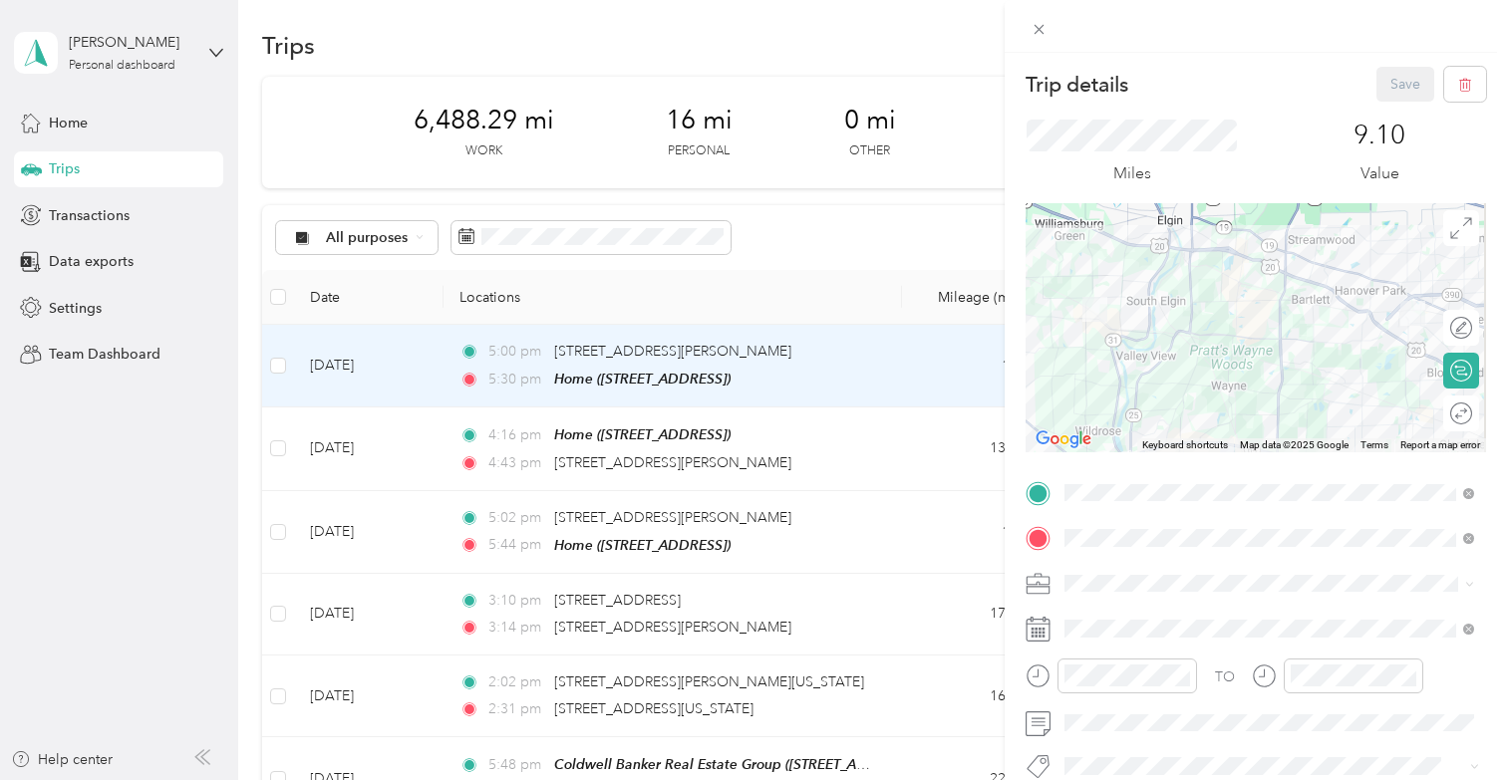
click at [1013, 411] on form "Trip details Save This trip cannot be edited because it is either under review,…" at bounding box center [1256, 490] width 502 height 846
click at [1032, 30] on icon at bounding box center [1039, 29] width 17 height 17
